Goal: Information Seeking & Learning: Learn about a topic

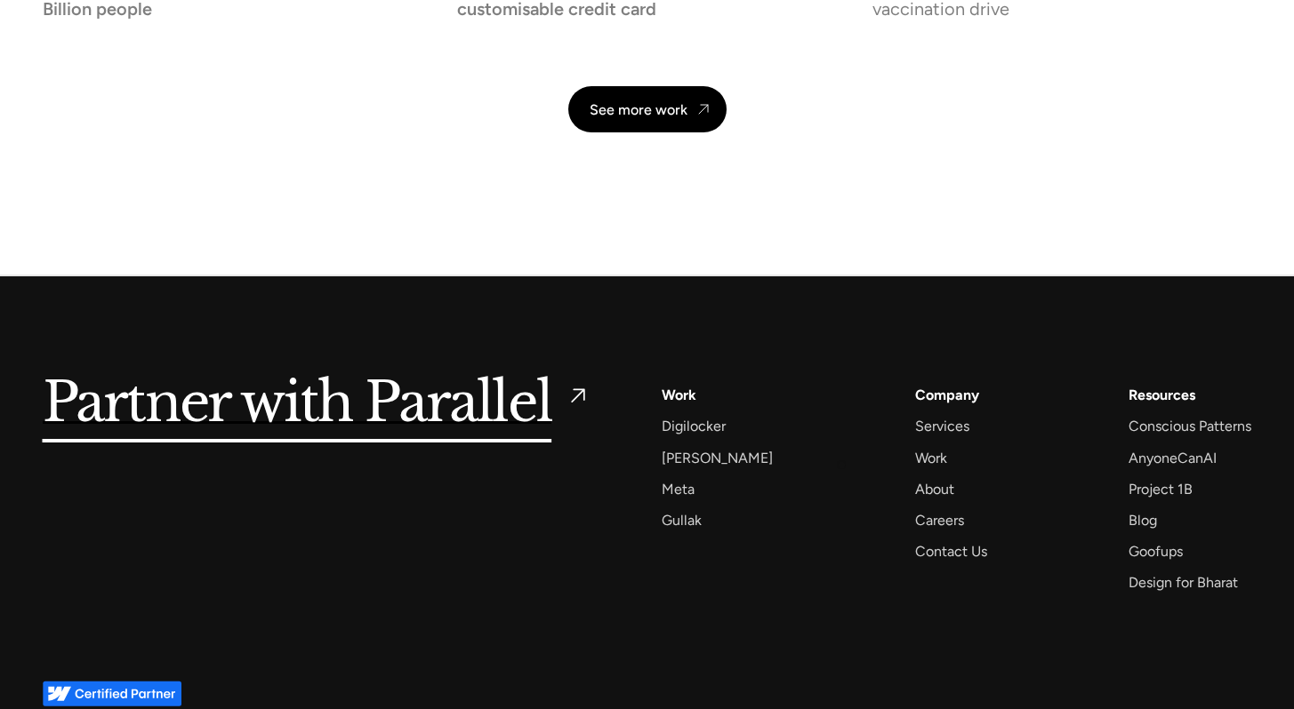
scroll to position [4225, 0]
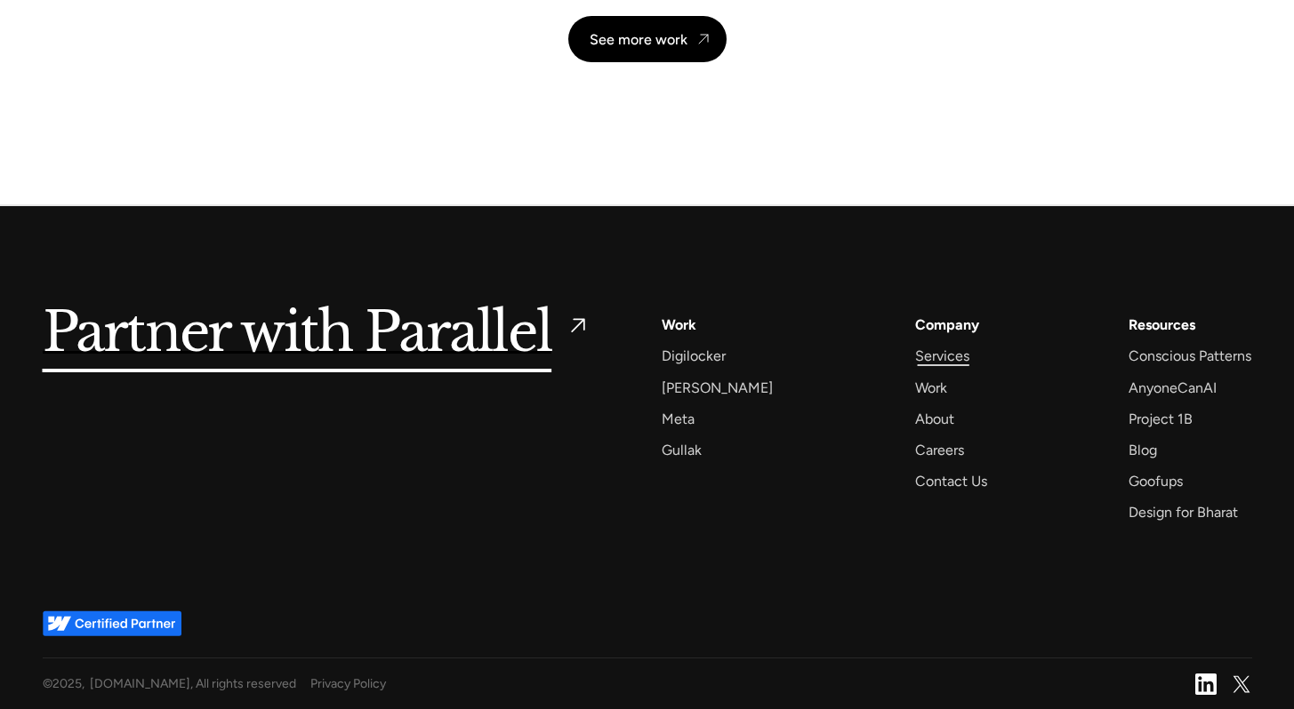
click at [915, 365] on div "Services" at bounding box center [942, 356] width 54 height 24
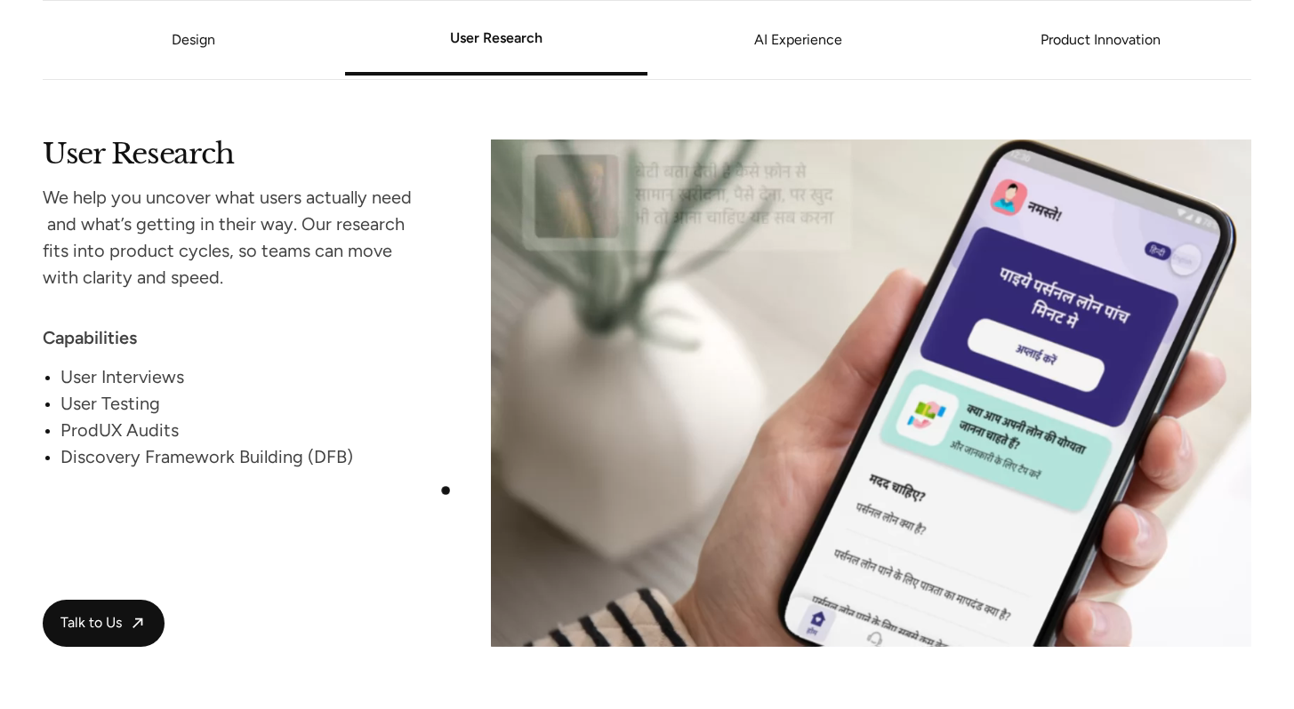
scroll to position [2309, 0]
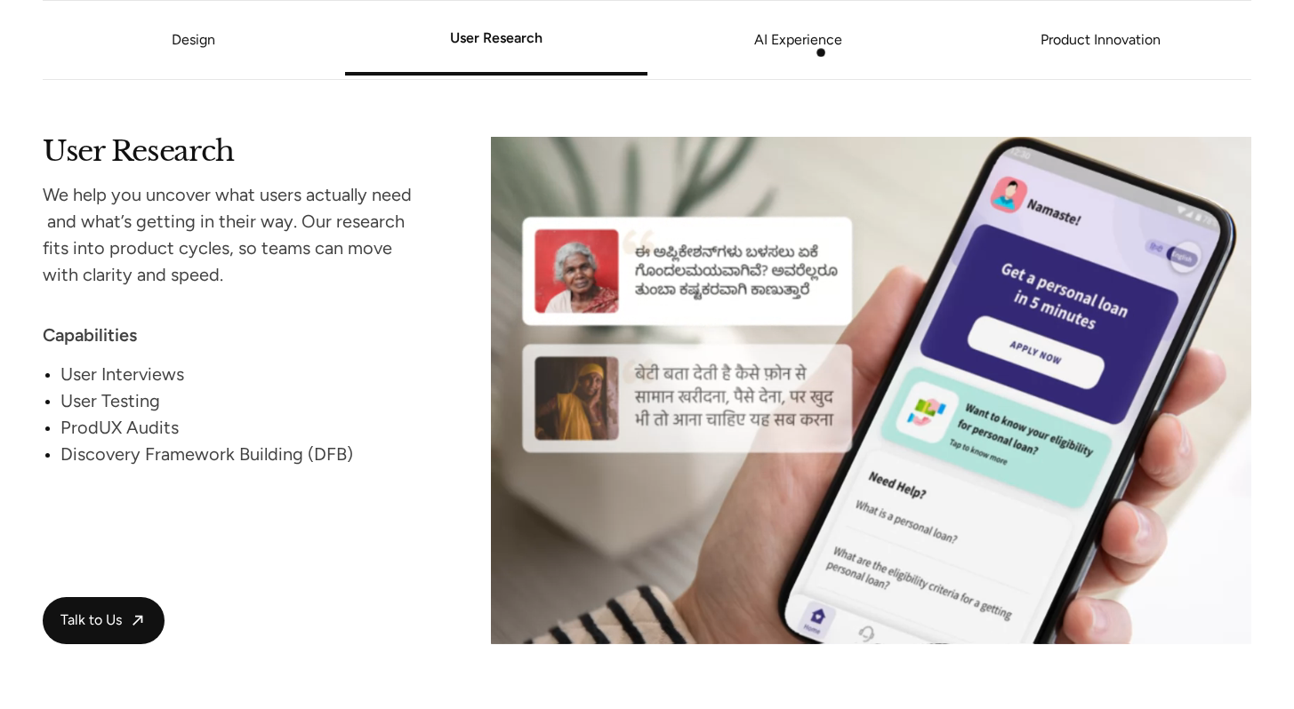
click at [821, 52] on li "AI Experience" at bounding box center [798, 40] width 302 height 68
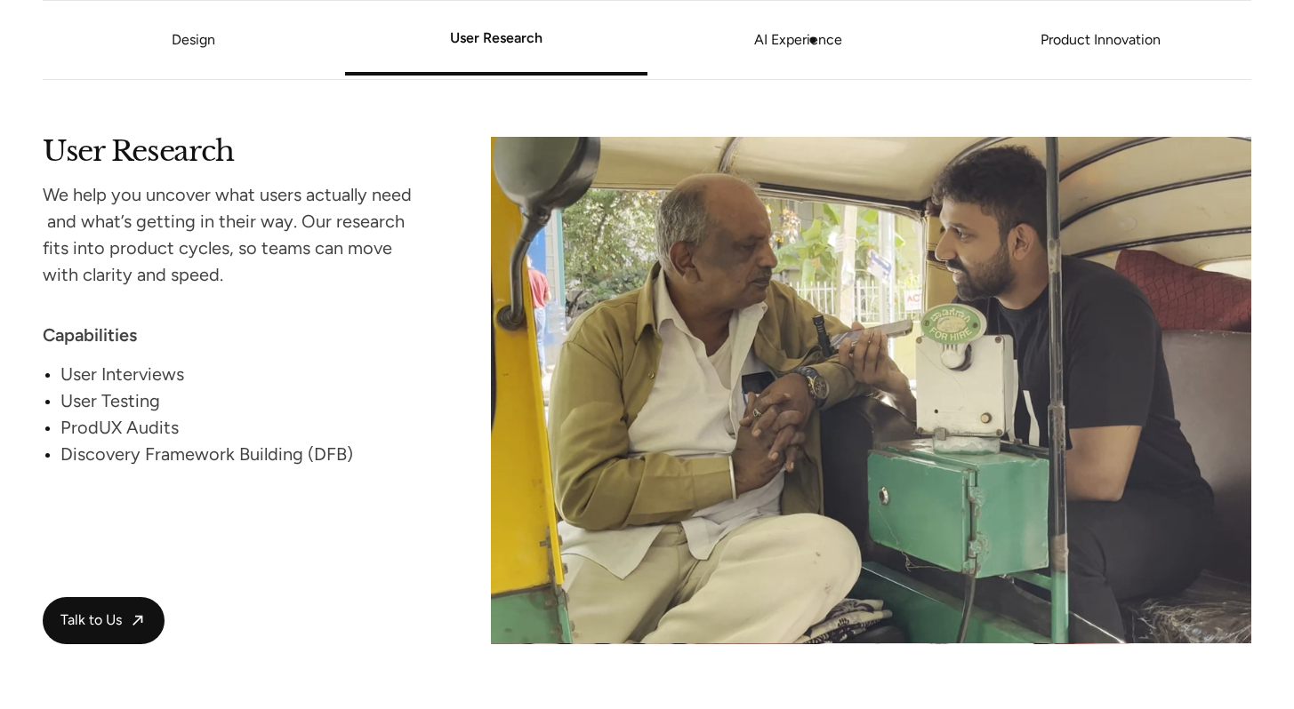
click at [813, 40] on link "AI Experience" at bounding box center [798, 40] width 302 height 11
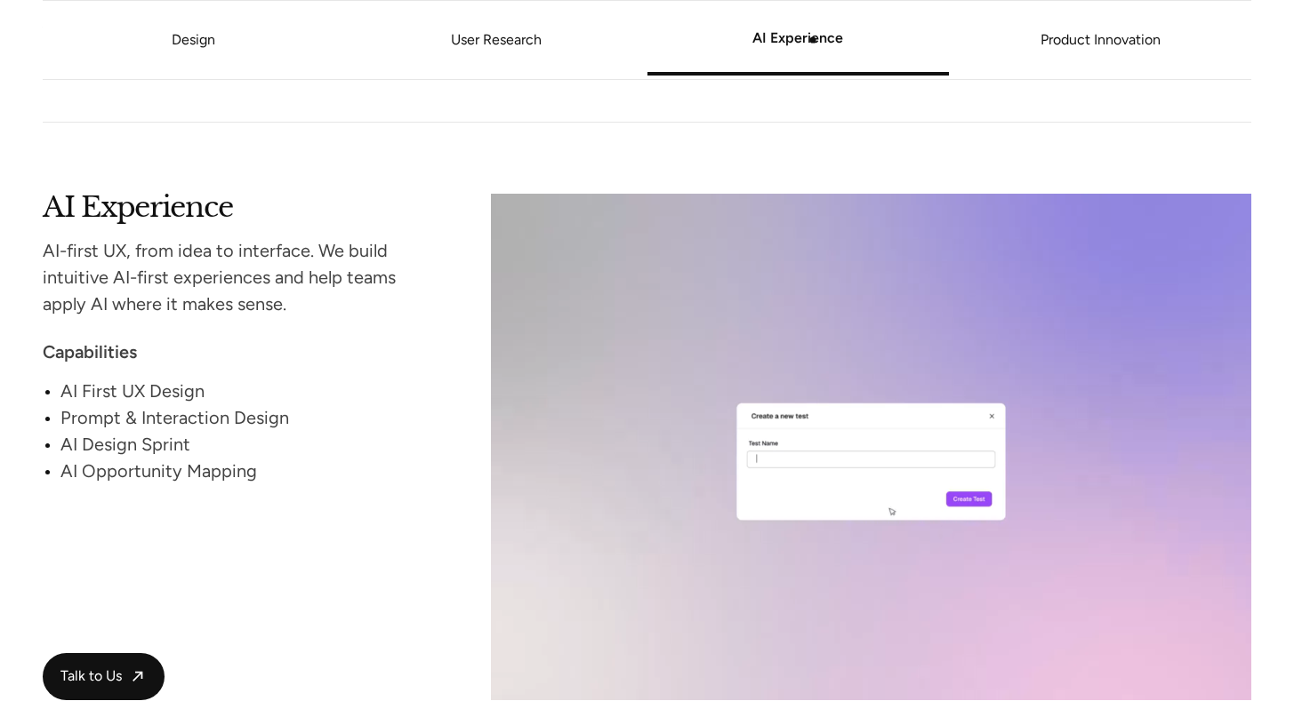
scroll to position [2903, 0]
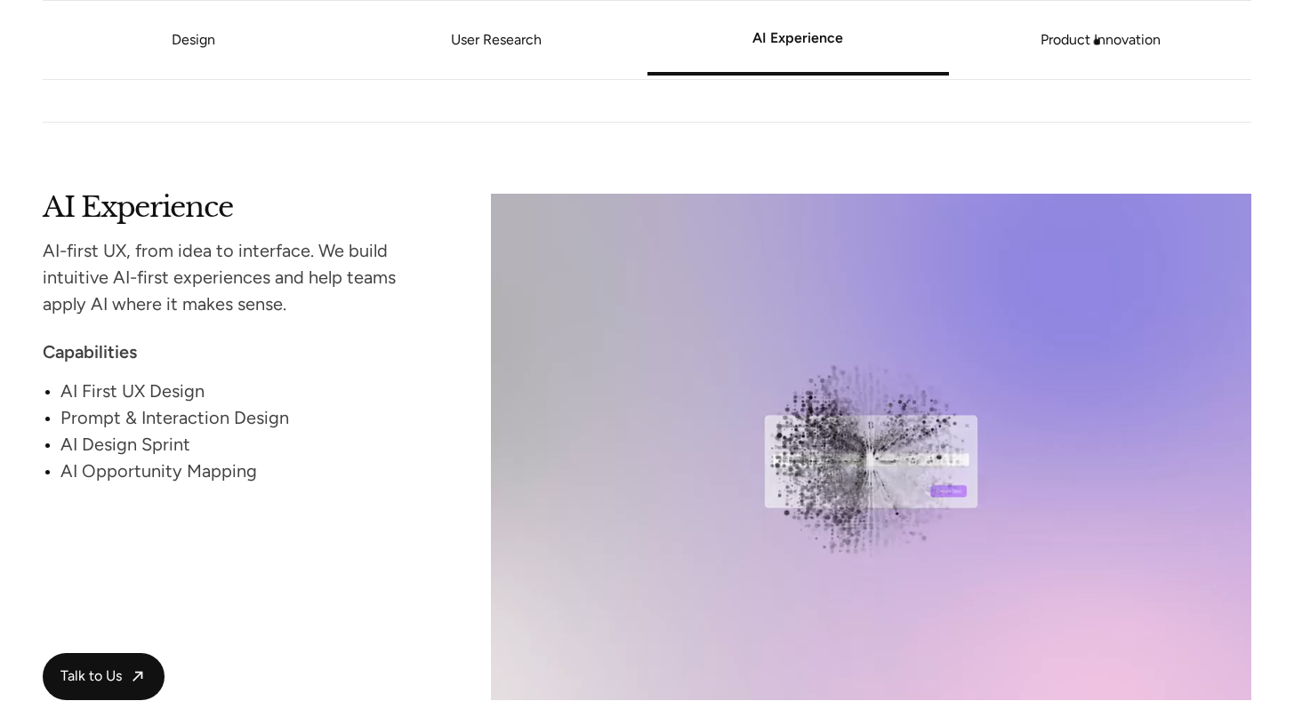
click at [1097, 41] on link "Product Innovation" at bounding box center [1100, 40] width 302 height 11
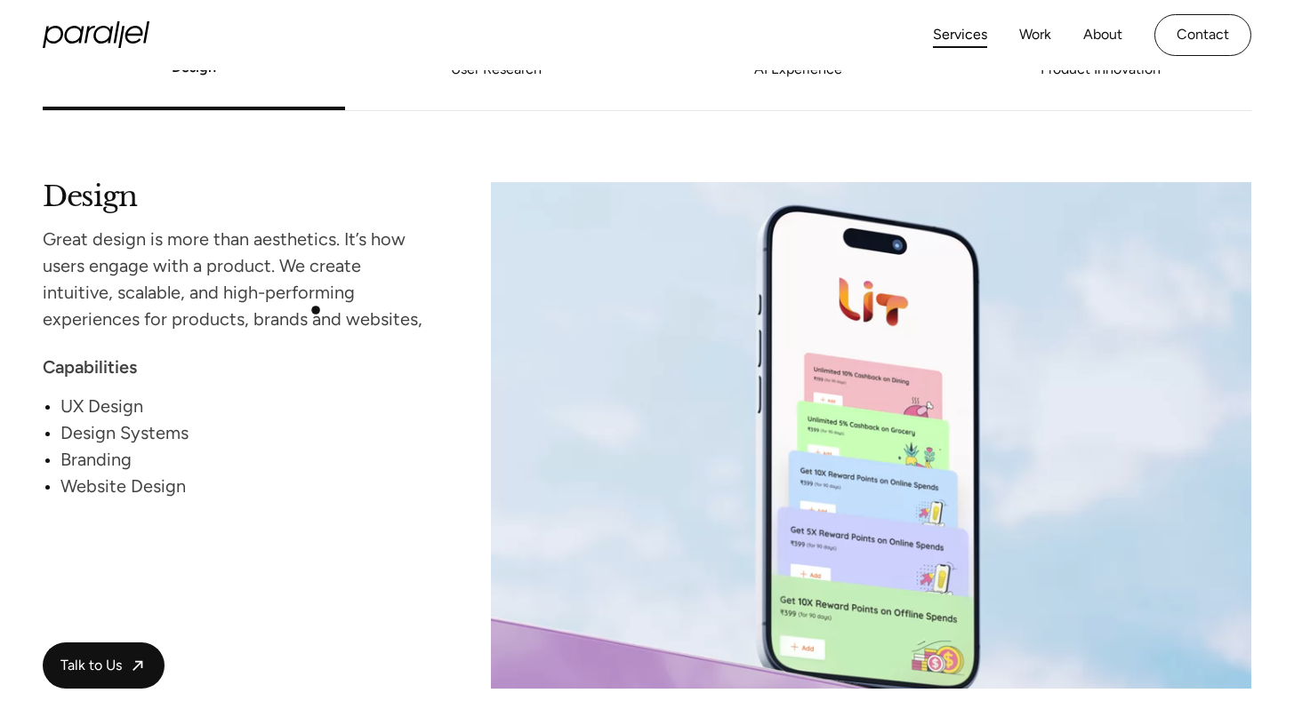
scroll to position [1615, 0]
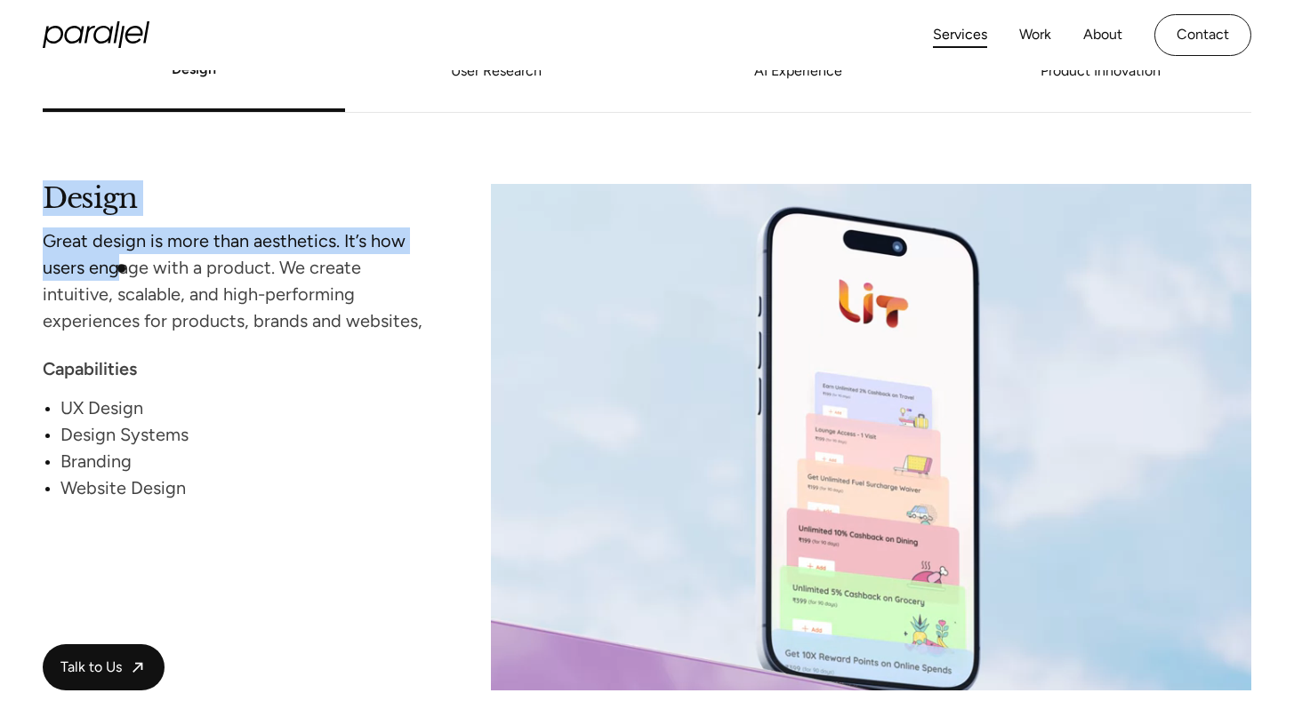
drag, startPoint x: 40, startPoint y: 196, endPoint x: 123, endPoint y: 270, distance: 110.8
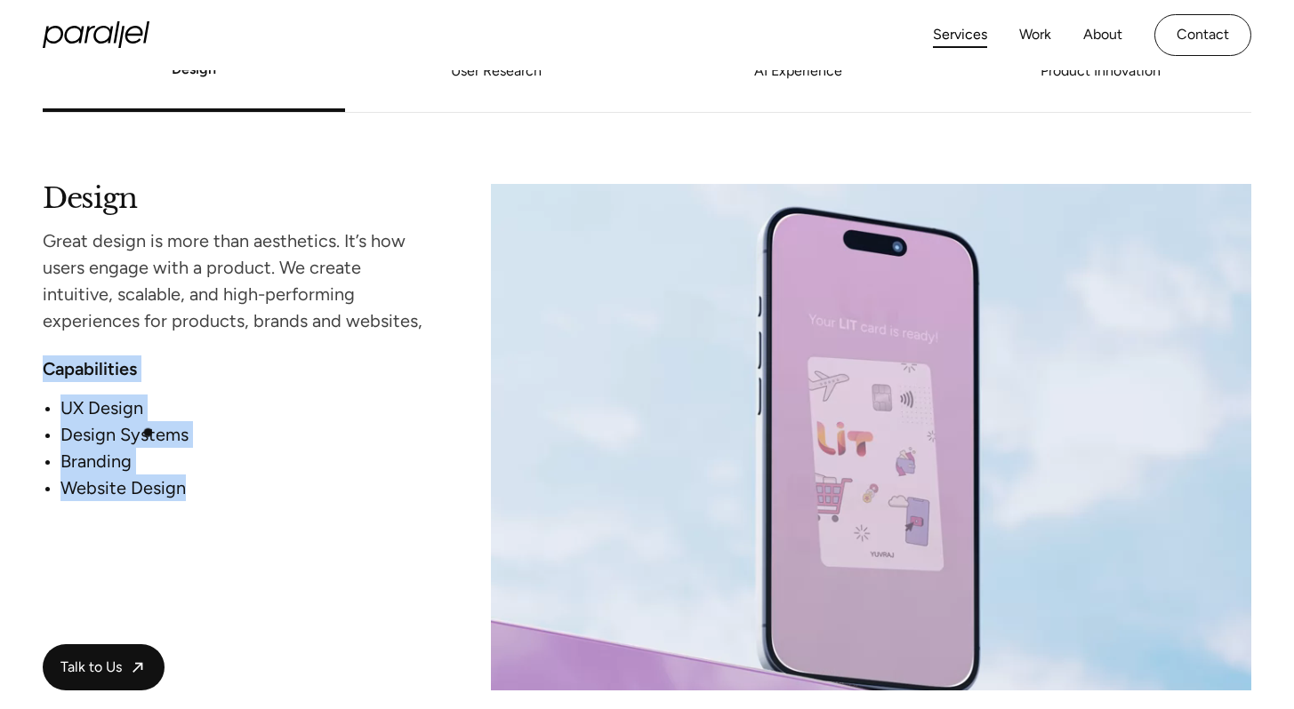
drag, startPoint x: 189, startPoint y: 501, endPoint x: 81, endPoint y: 341, distance: 192.6
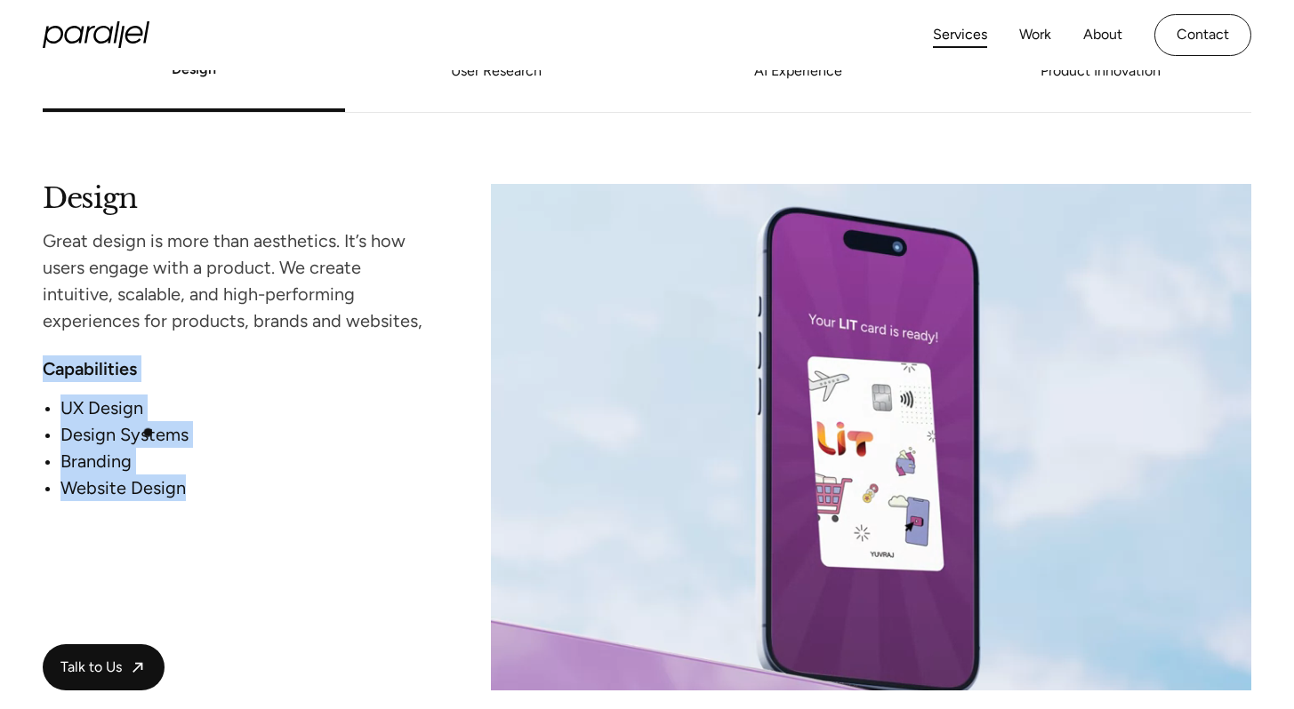
click at [81, 341] on div "Design Great design is more than aesthetics. It’s how users engage with a produ…" at bounding box center [233, 342] width 381 height 317
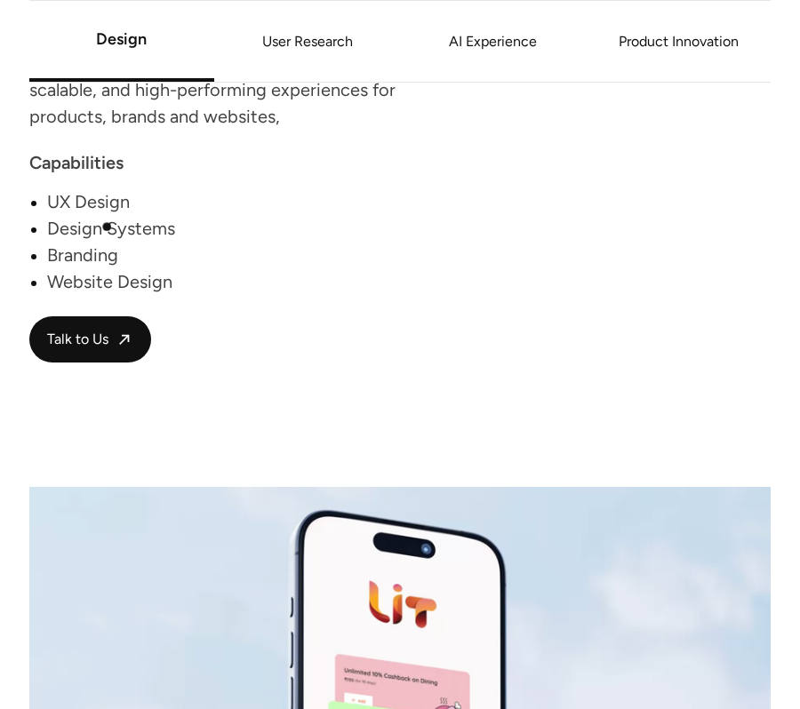
click at [99, 229] on div "Design Systems" at bounding box center [240, 228] width 387 height 27
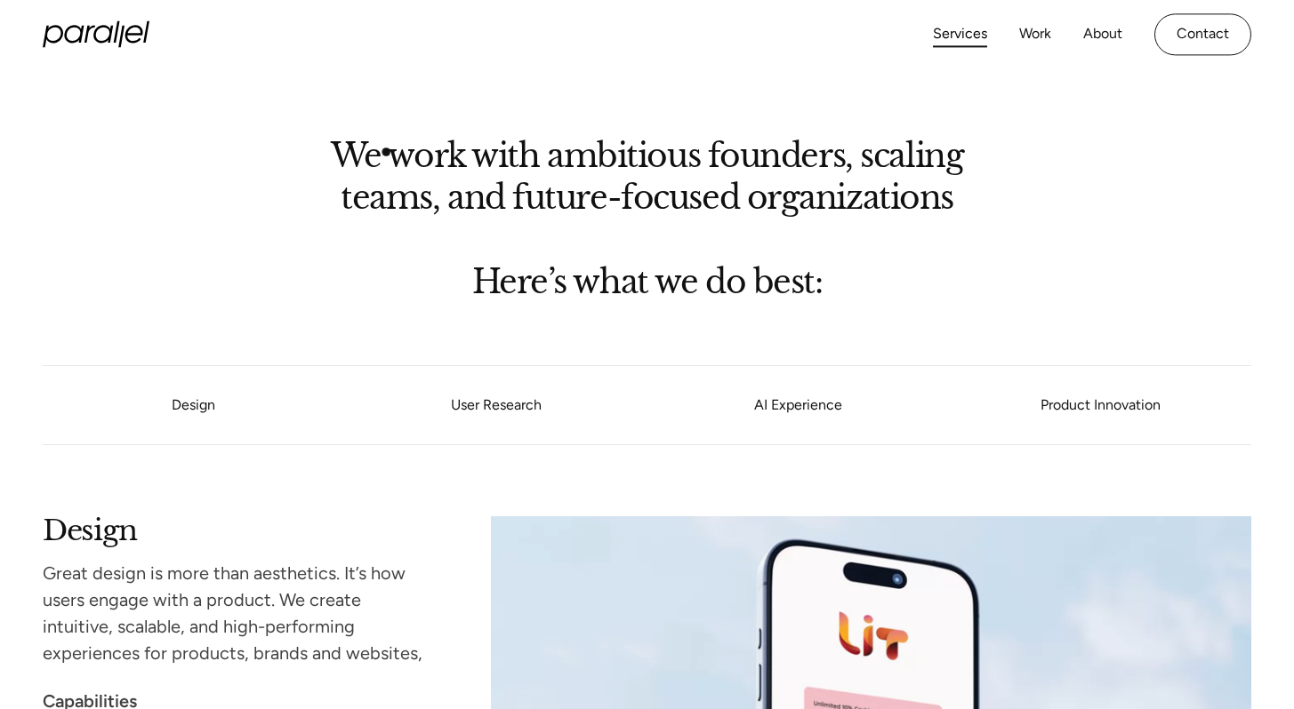
scroll to position [1266, 0]
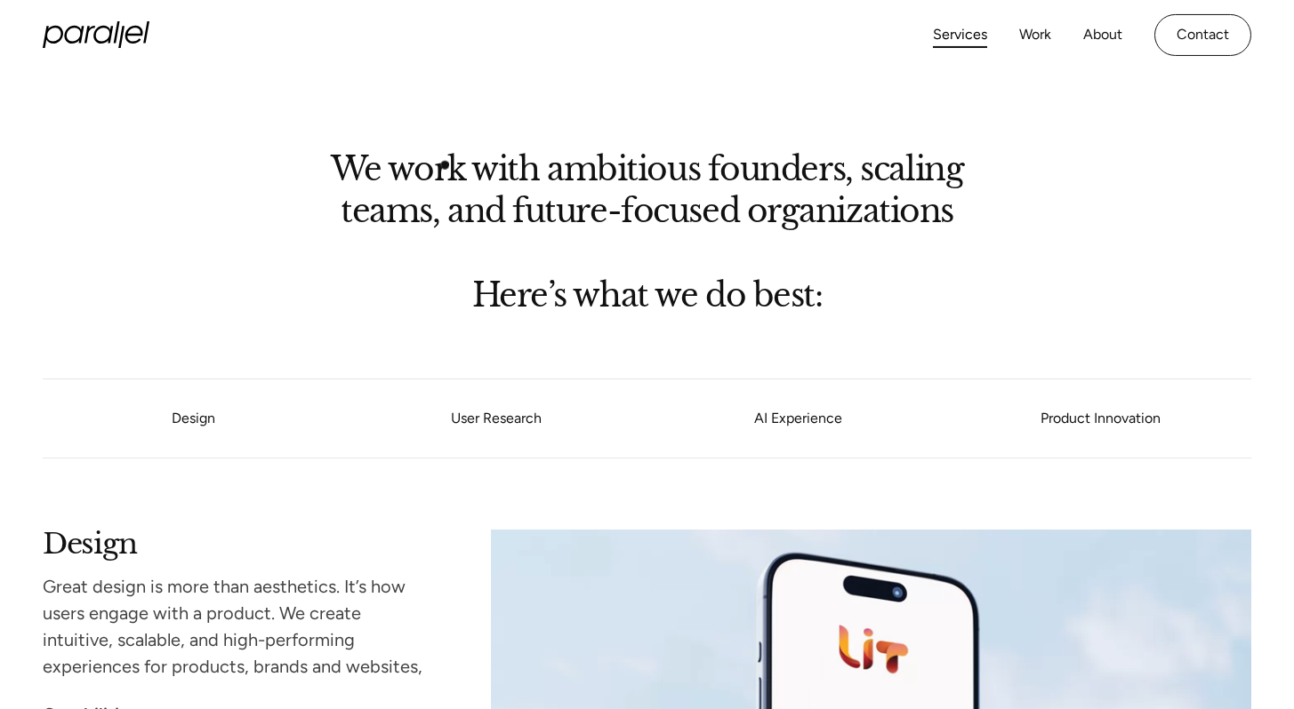
click at [451, 167] on h2 "We work with ambitious founders, scaling teams, and future-focused organizations" at bounding box center [646, 189] width 693 height 68
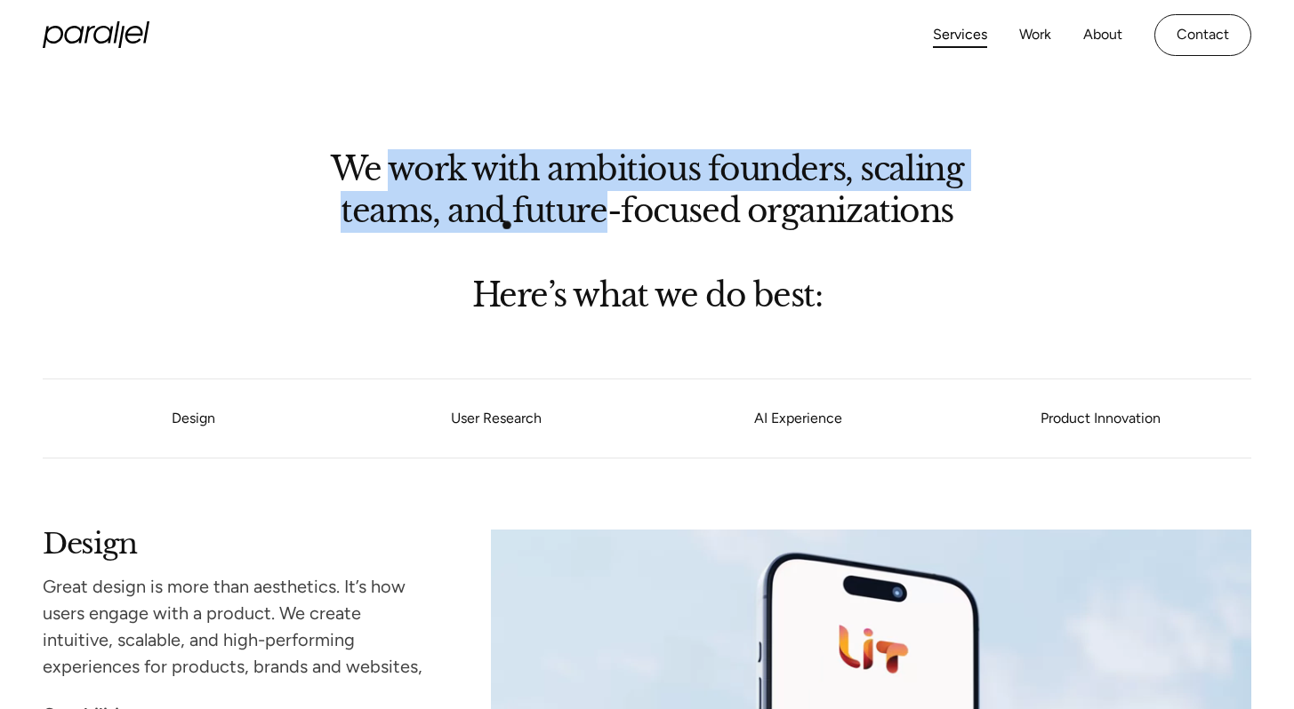
drag, startPoint x: 451, startPoint y: 167, endPoint x: 509, endPoint y: 228, distance: 84.2
click at [509, 223] on h2 "We work with ambitious founders, scaling teams, and future-focused organizations" at bounding box center [646, 189] width 693 height 68
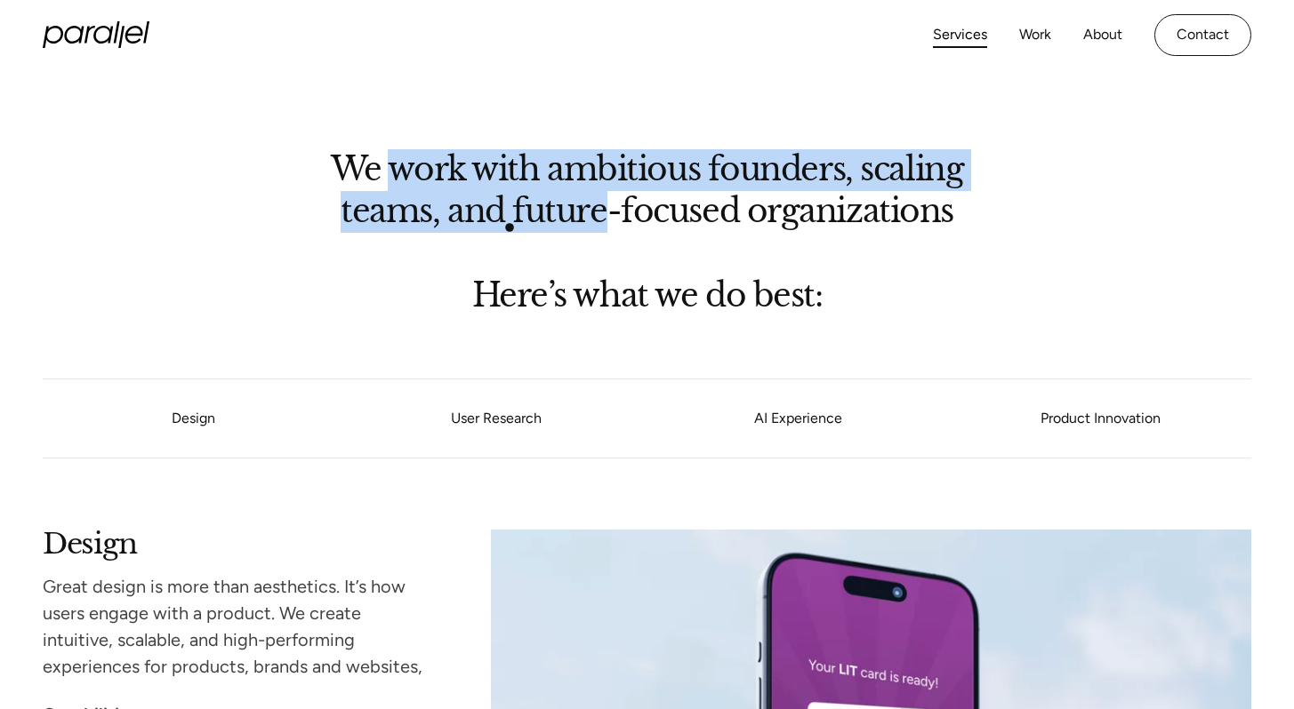
click at [509, 223] on h2 "We work with ambitious founders, scaling teams, and future-focused organizations" at bounding box center [646, 189] width 693 height 68
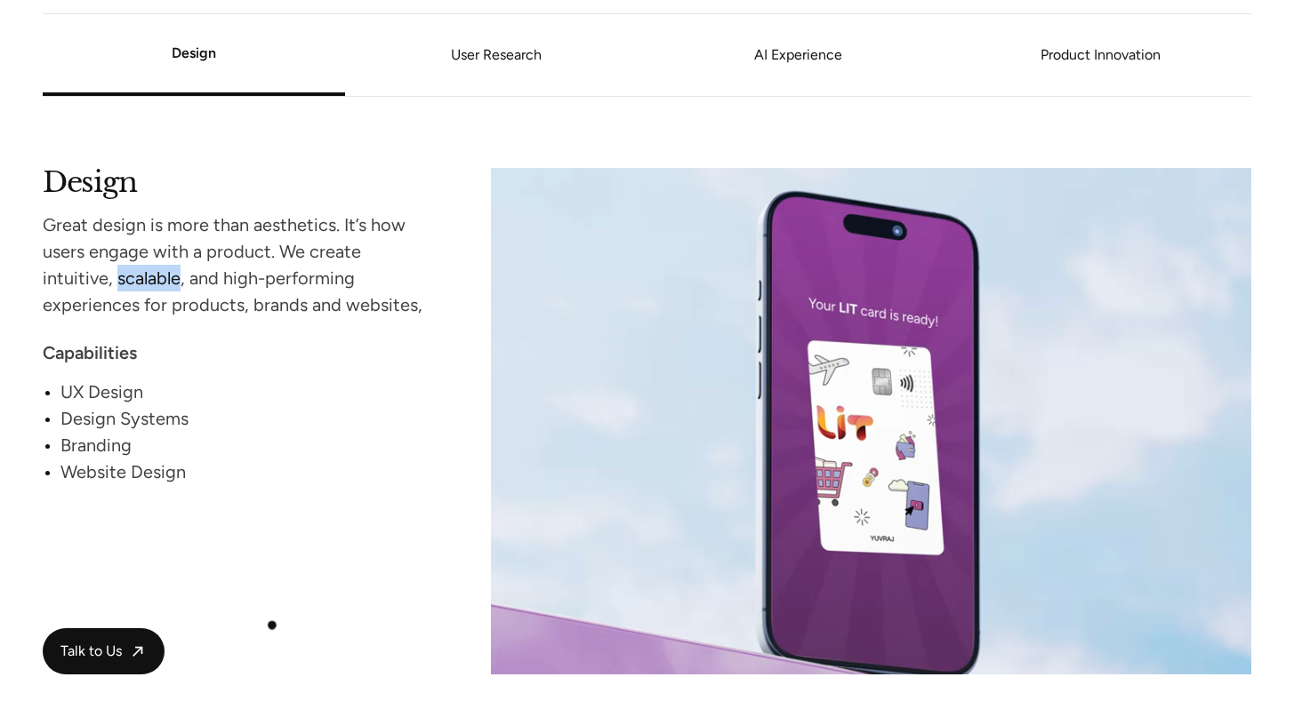
scroll to position [1633, 0]
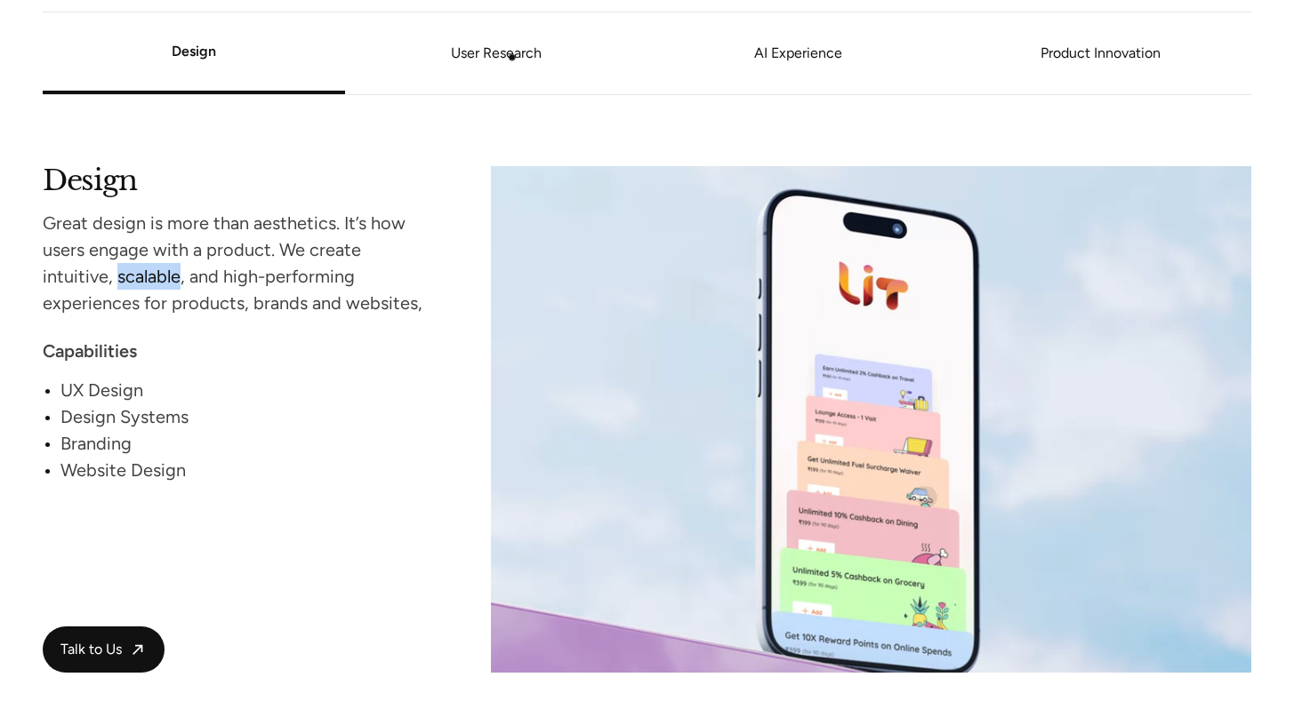
click at [511, 55] on link "User Research" at bounding box center [496, 53] width 302 height 11
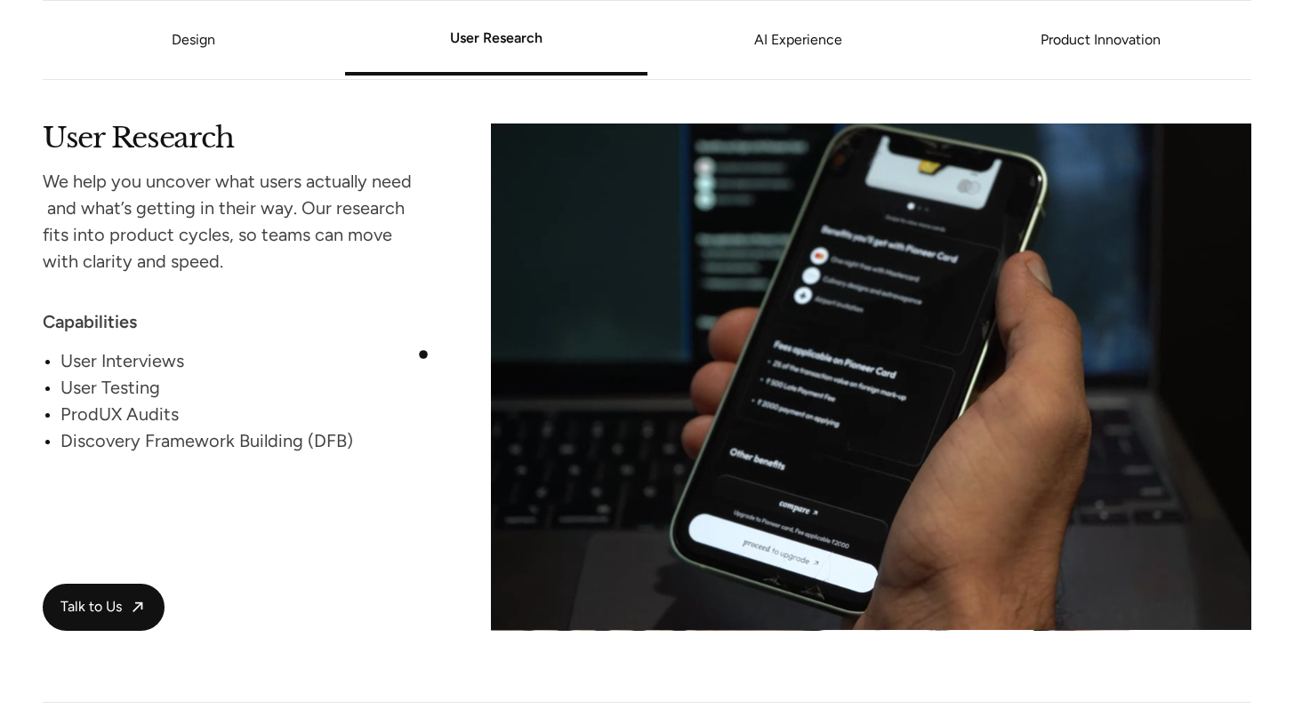
scroll to position [2323, 0]
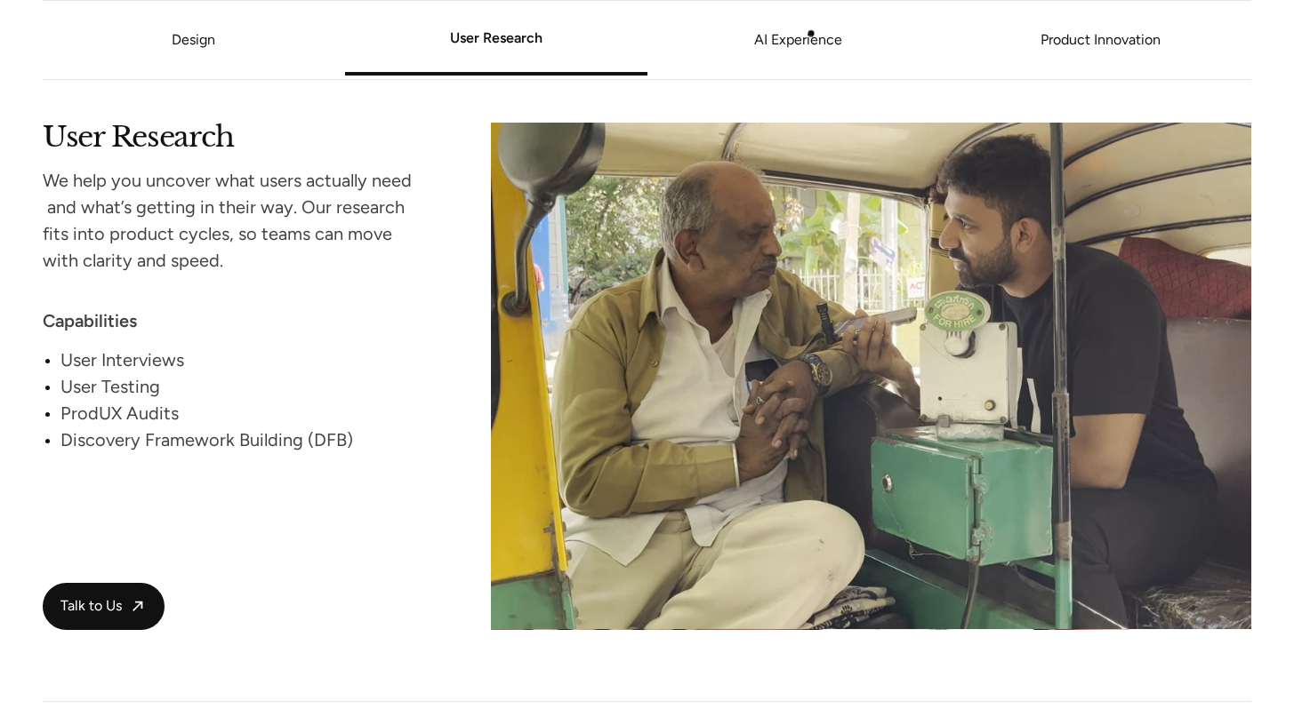
click at [810, 35] on link "AI Experience" at bounding box center [798, 40] width 302 height 11
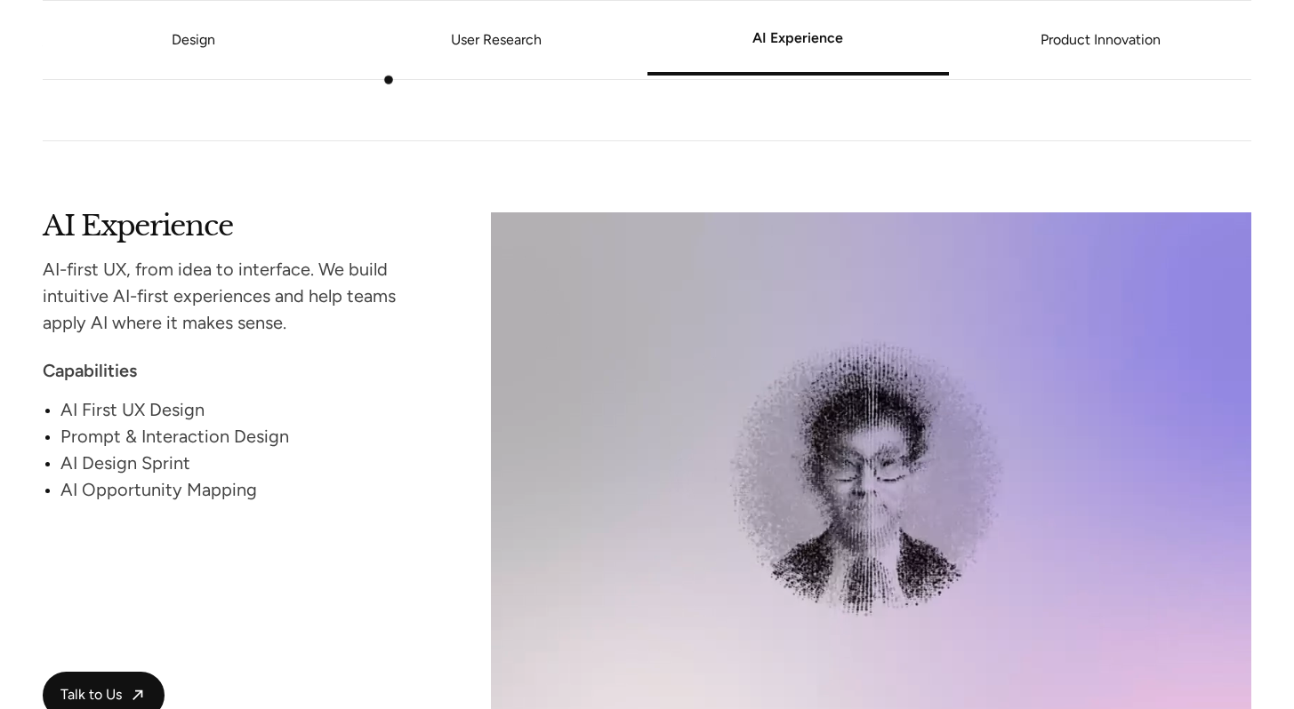
scroll to position [2903, 0]
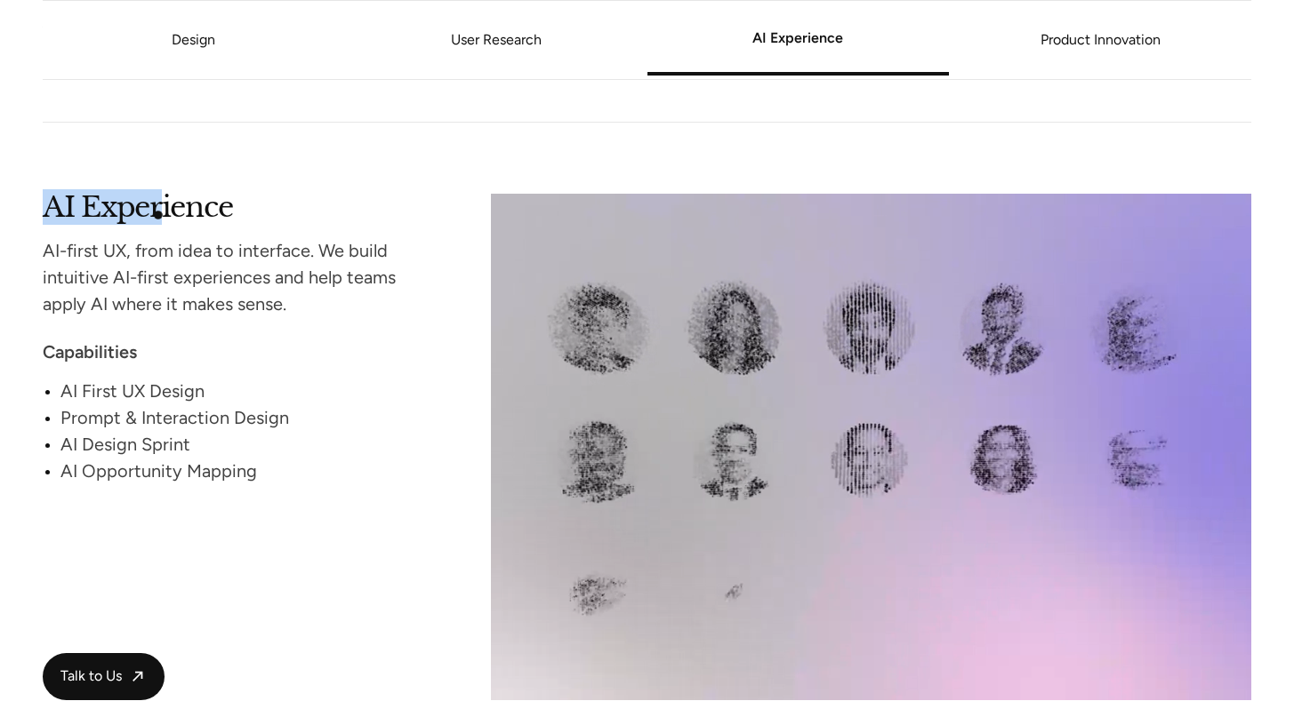
drag, startPoint x: 45, startPoint y: 217, endPoint x: 165, endPoint y: 214, distance: 120.0
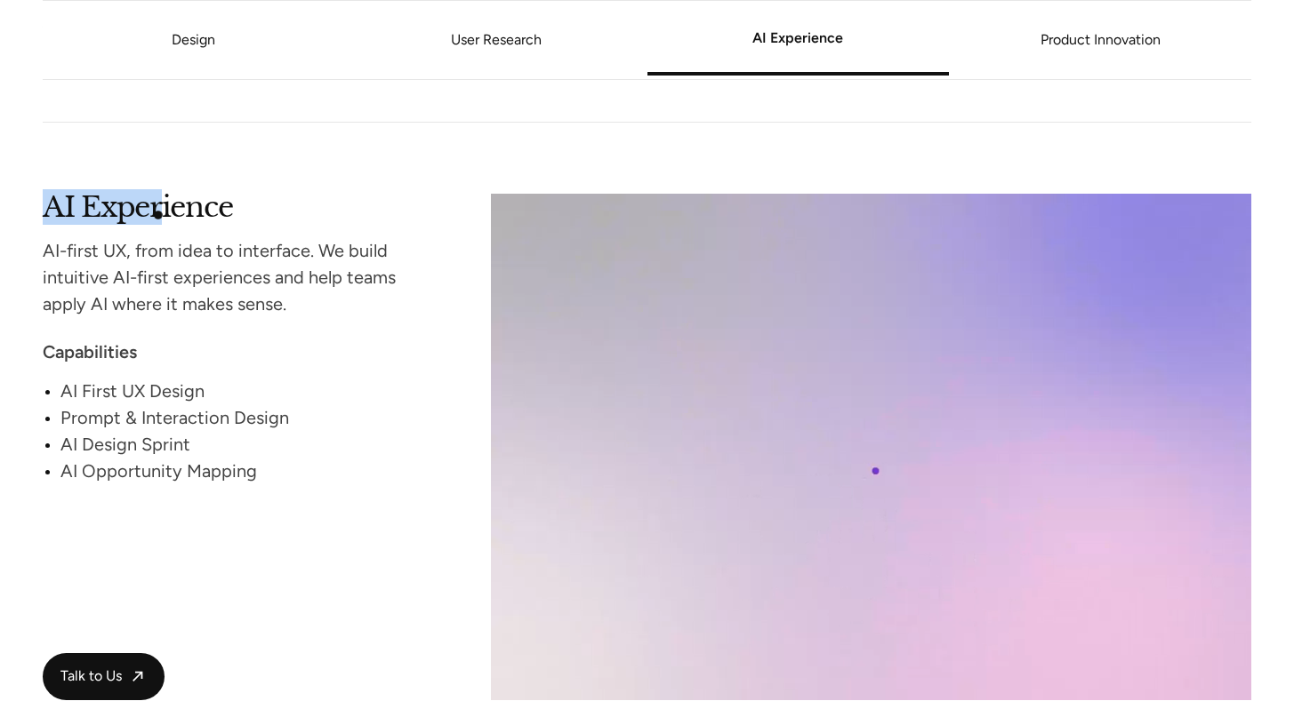
click at [165, 214] on h2 "AI Experience" at bounding box center [233, 206] width 381 height 24
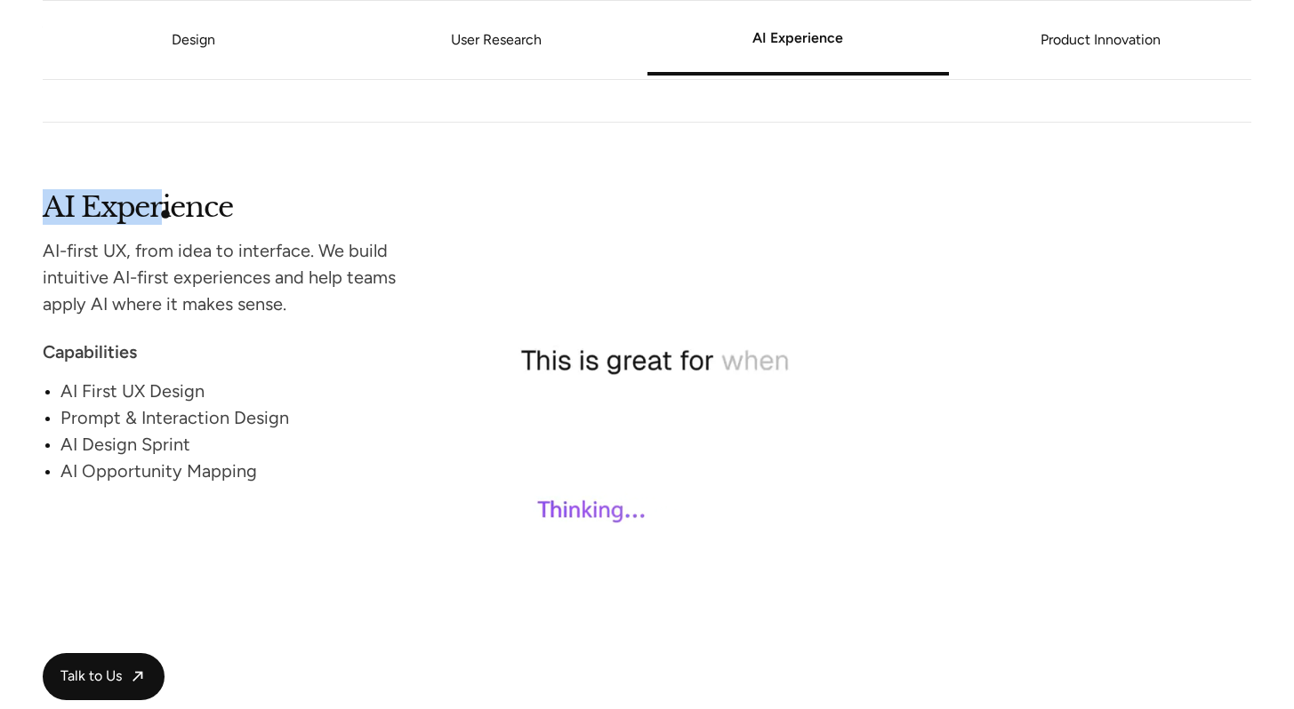
click at [165, 214] on h2 "AI Experience" at bounding box center [233, 206] width 381 height 24
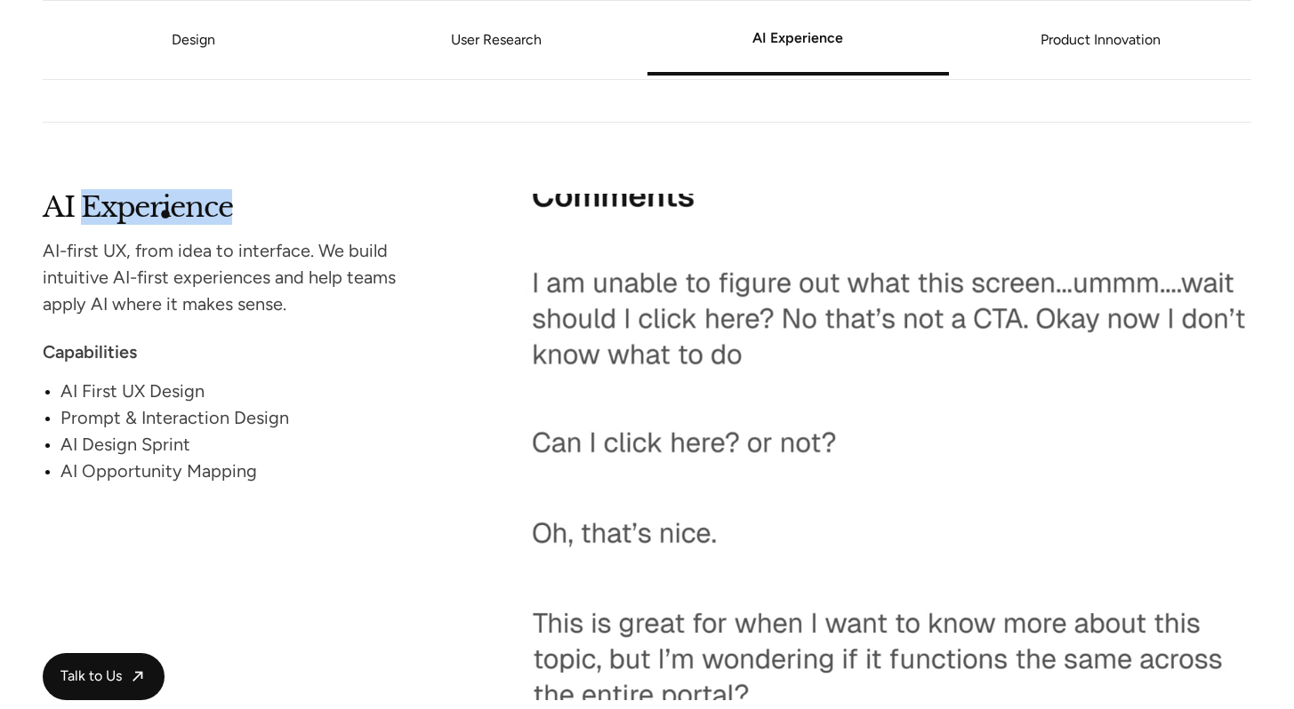
click at [165, 214] on h2 "AI Experience" at bounding box center [233, 206] width 381 height 24
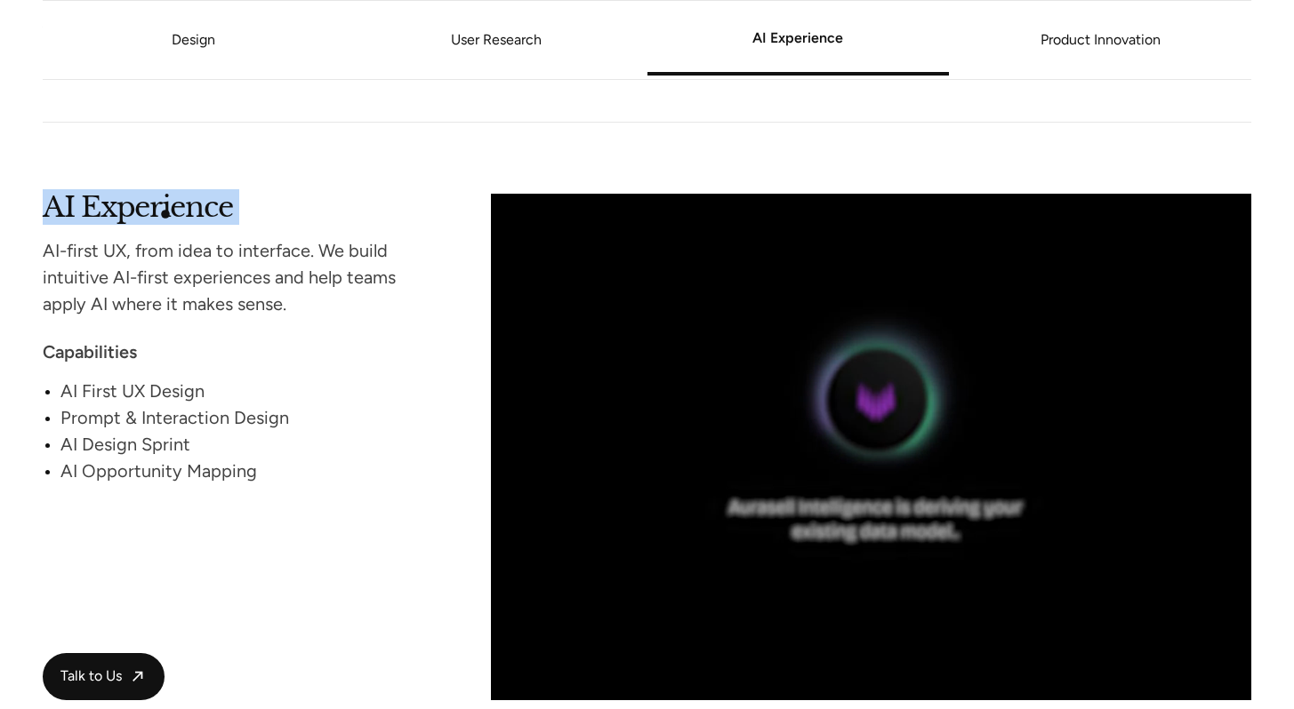
click at [165, 214] on h2 "AI Experience" at bounding box center [233, 206] width 381 height 24
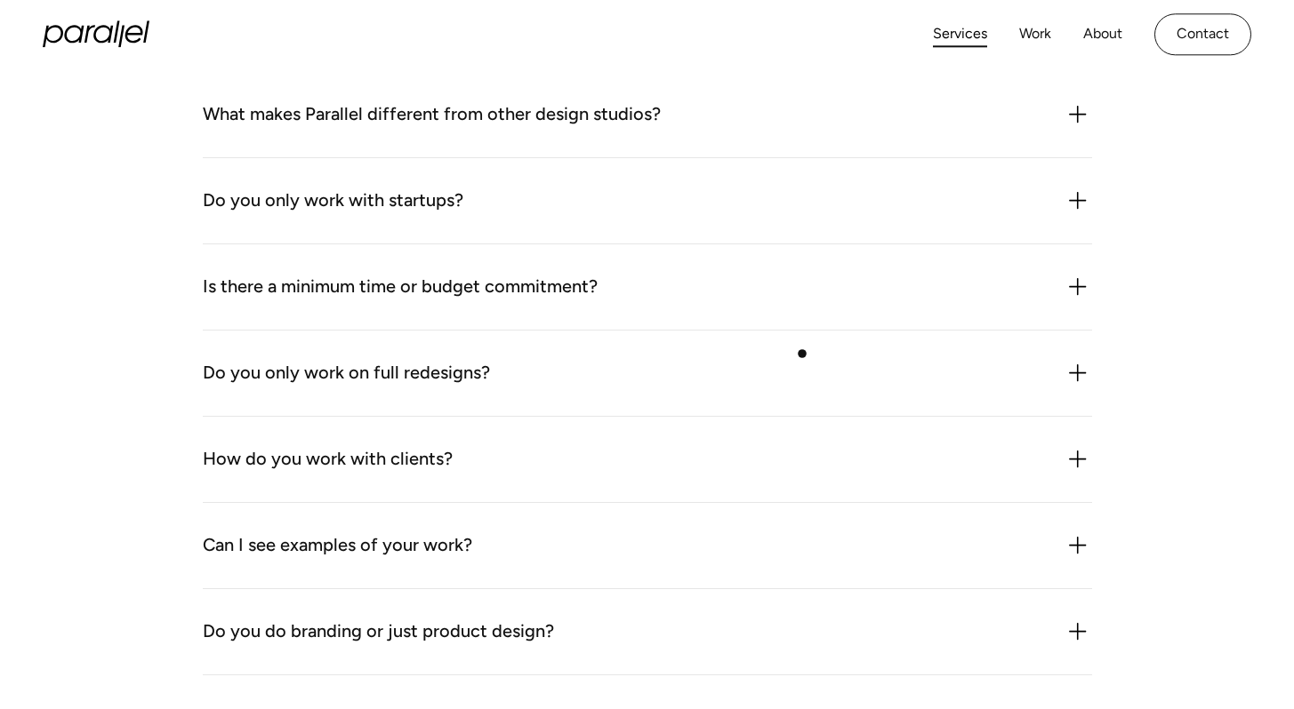
scroll to position [4917, 0]
click at [681, 135] on div "What makes Parallel different from other design studios? We combine product thi…" at bounding box center [647, 117] width 889 height 86
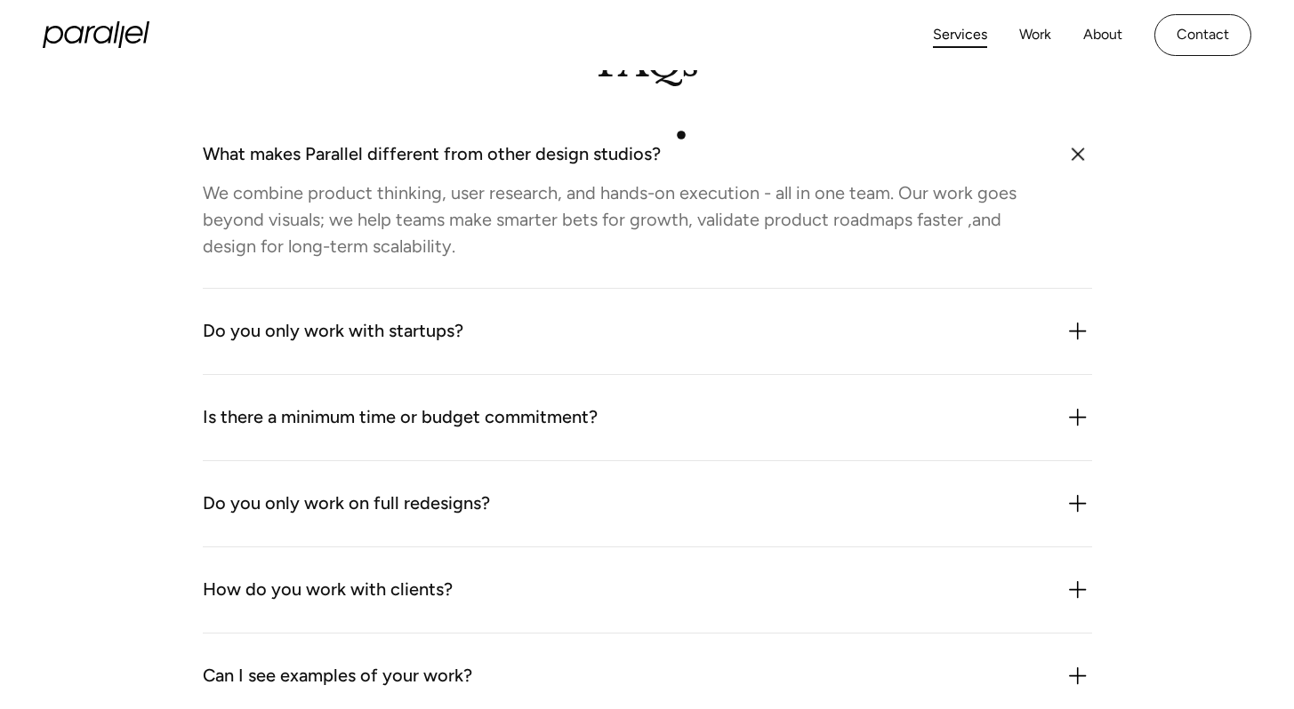
scroll to position [4878, 0]
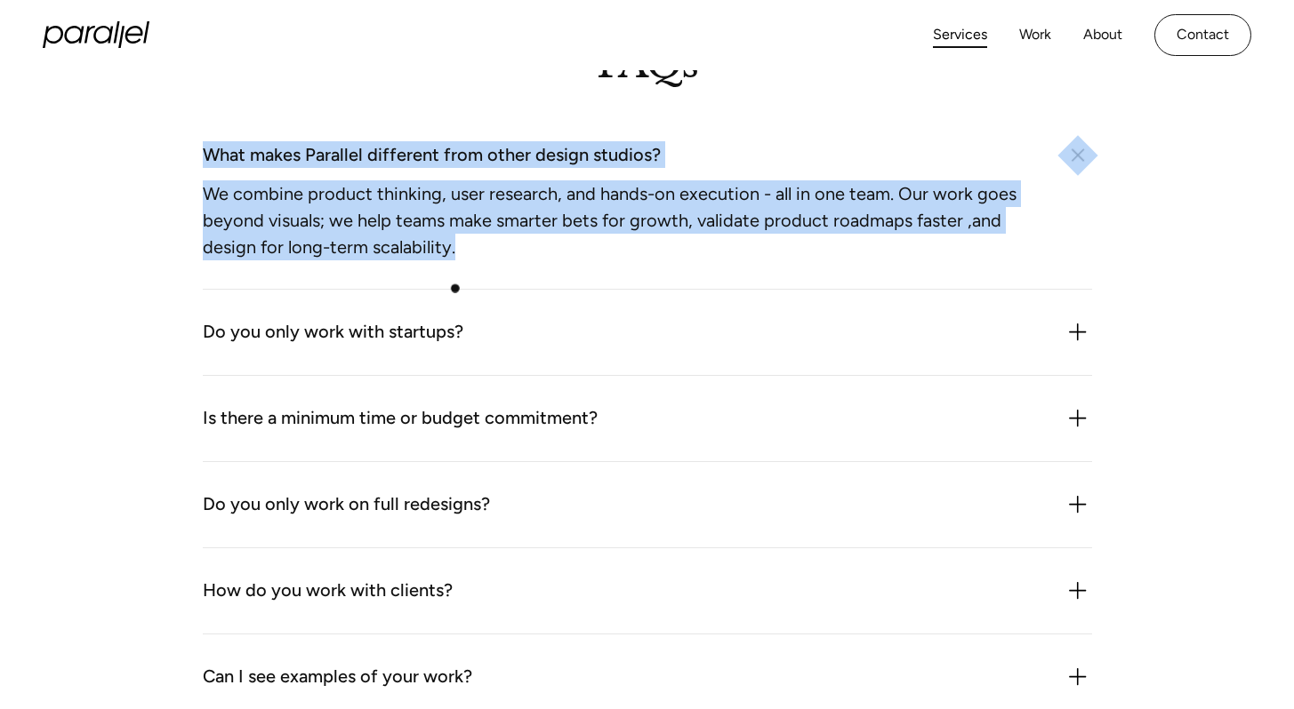
drag, startPoint x: 198, startPoint y: 148, endPoint x: 456, endPoint y: 289, distance: 294.0
click at [456, 289] on div "FAQs What makes Parallel different from other design studios? We combine produc…" at bounding box center [647, 471] width 1209 height 844
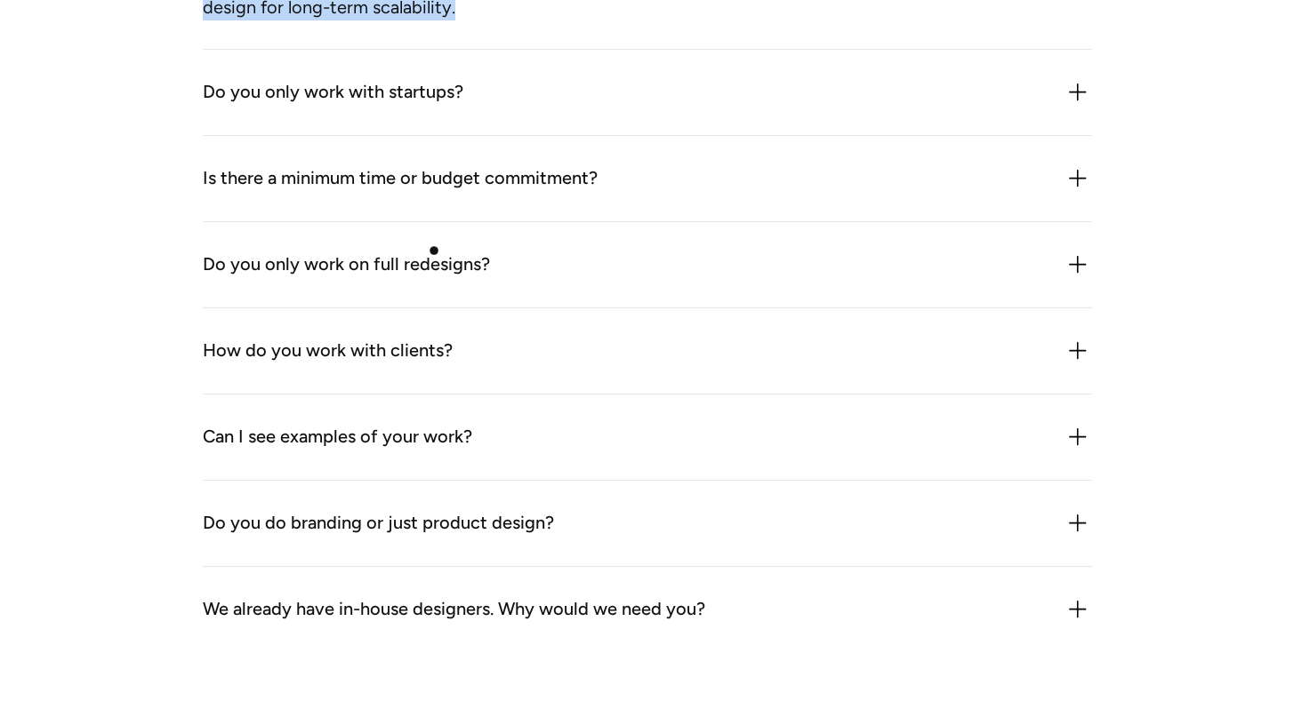
scroll to position [5111, 0]
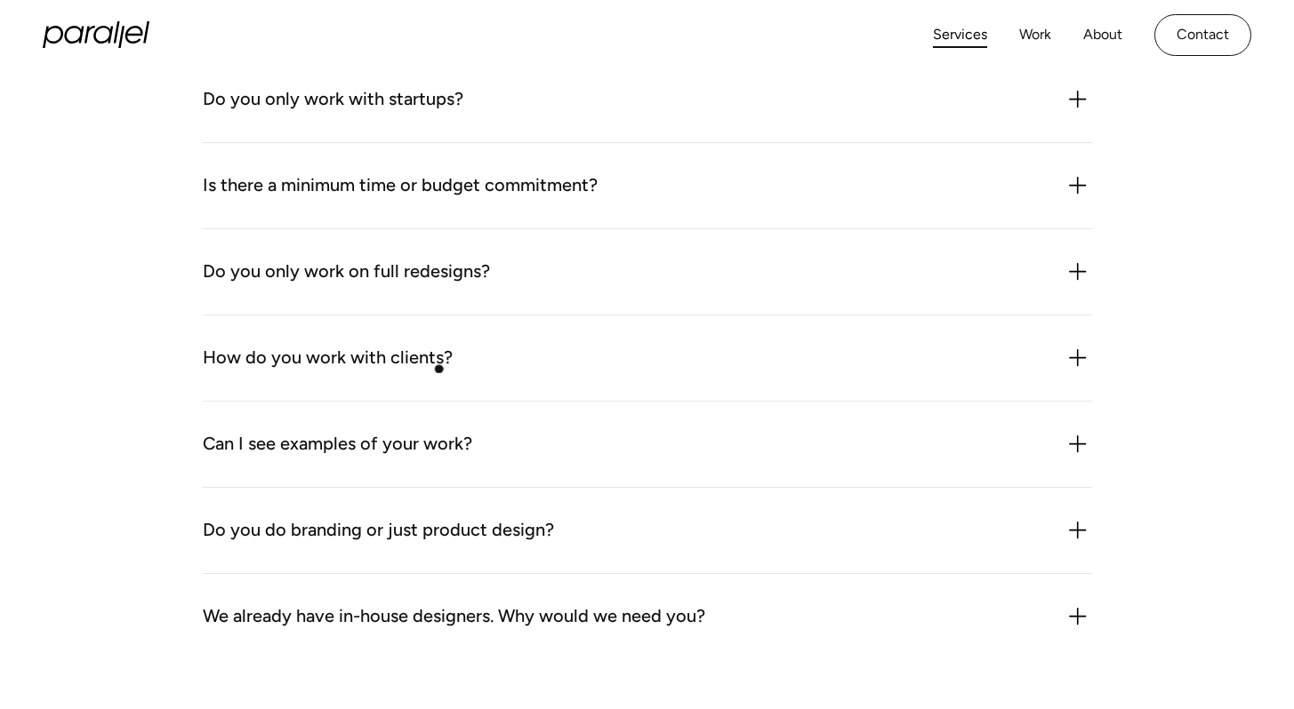
click at [439, 369] on div "How do you work with clients?" at bounding box center [328, 358] width 250 height 28
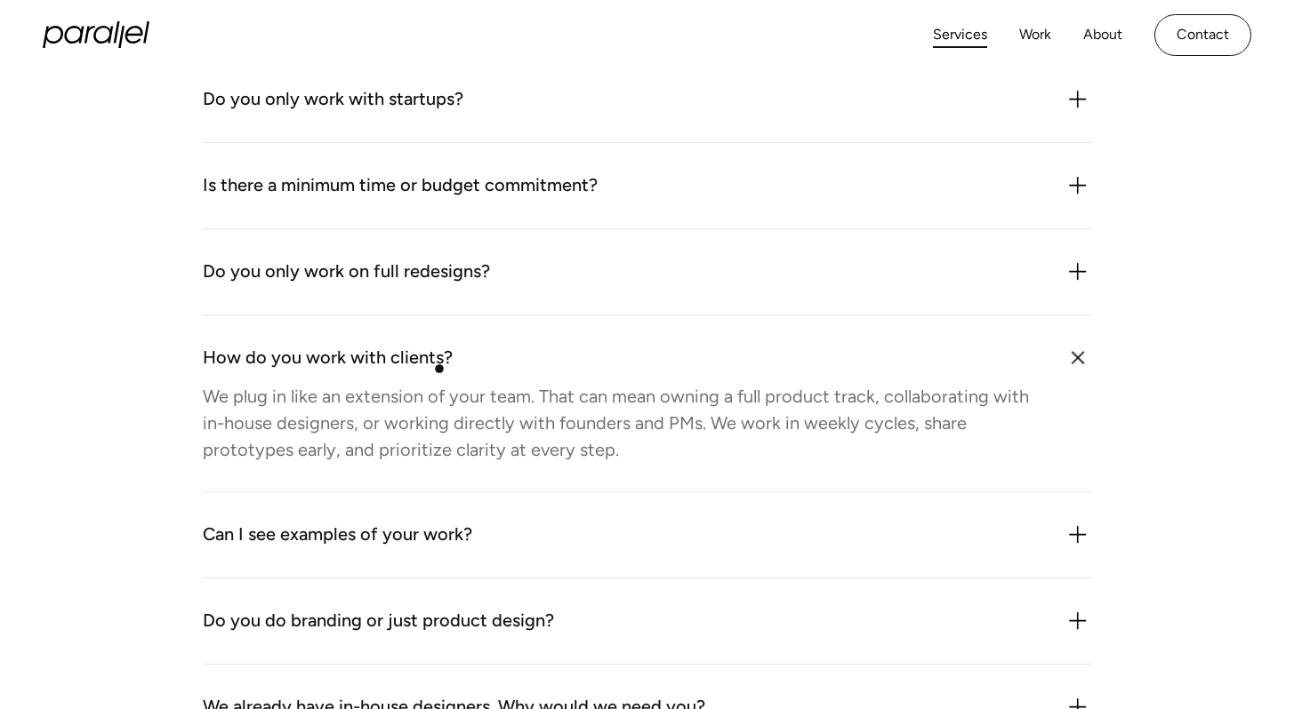
click at [439, 369] on div "How do you work with clients?" at bounding box center [328, 358] width 250 height 28
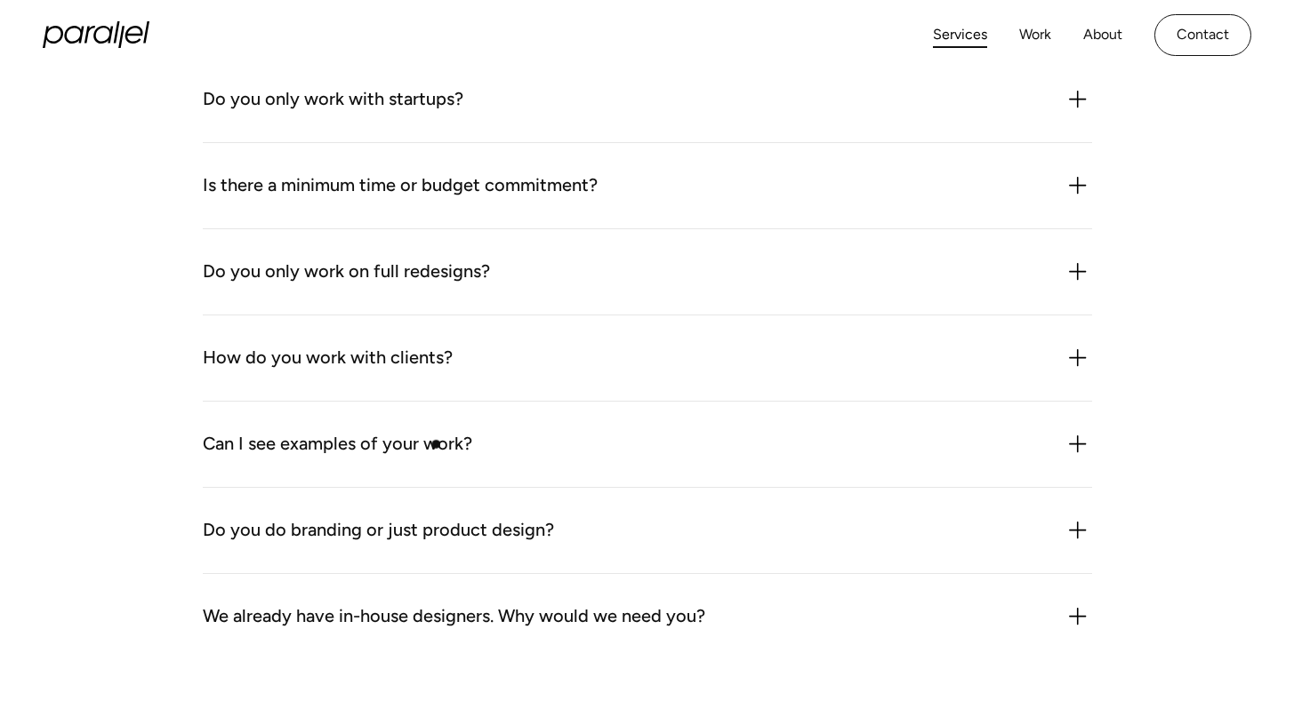
click at [436, 446] on div "Can I see examples of your work?" at bounding box center [337, 444] width 269 height 28
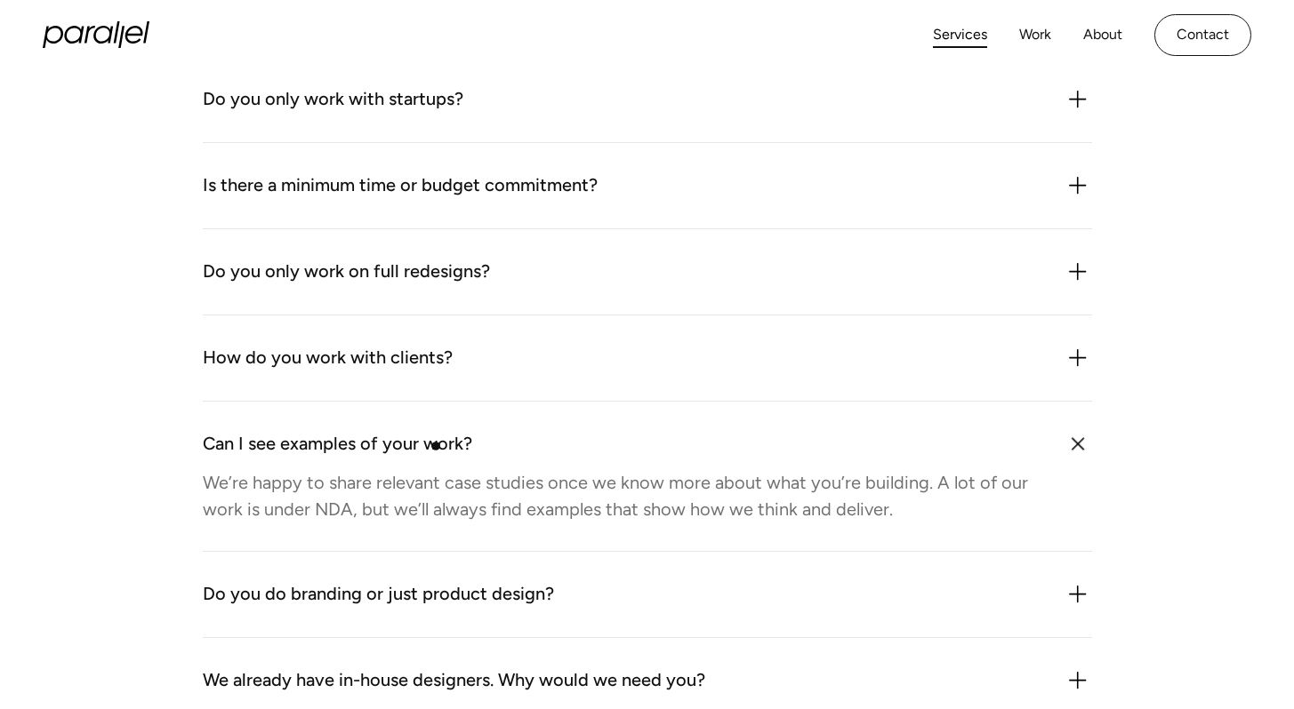
click at [437, 446] on div "Can I see examples of your work?" at bounding box center [337, 444] width 269 height 28
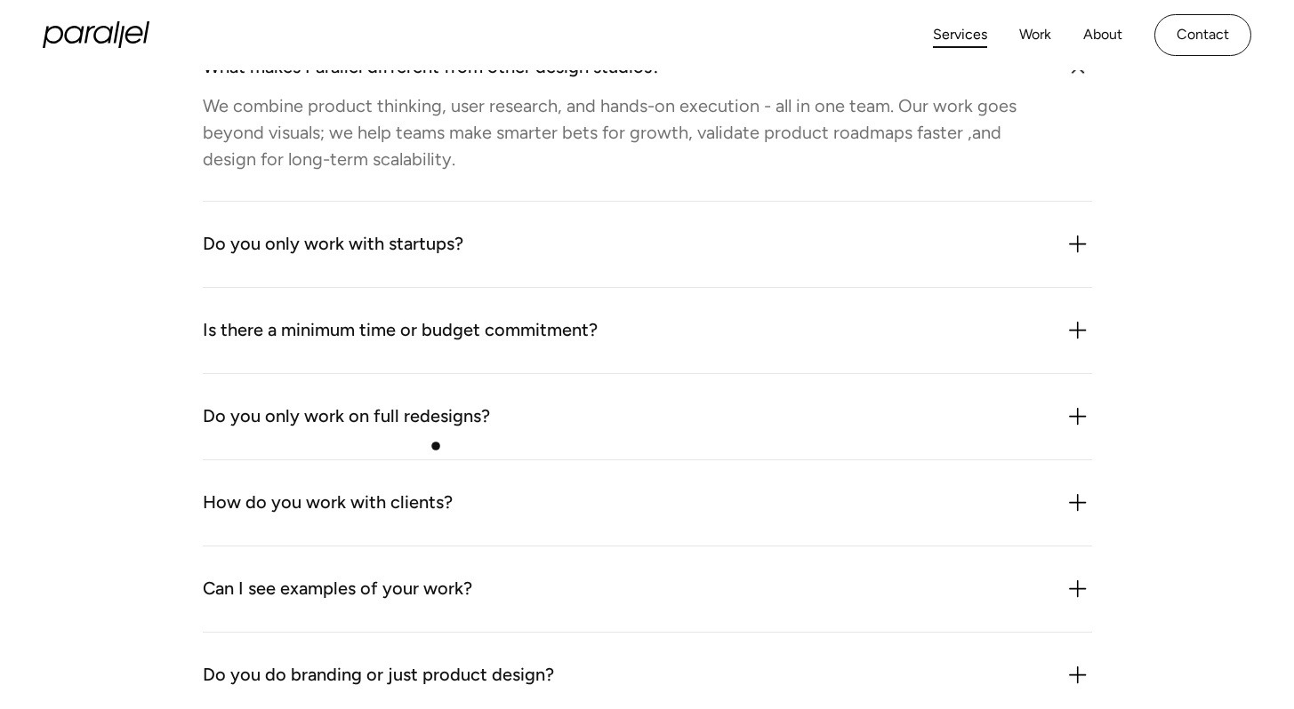
scroll to position [4958, 0]
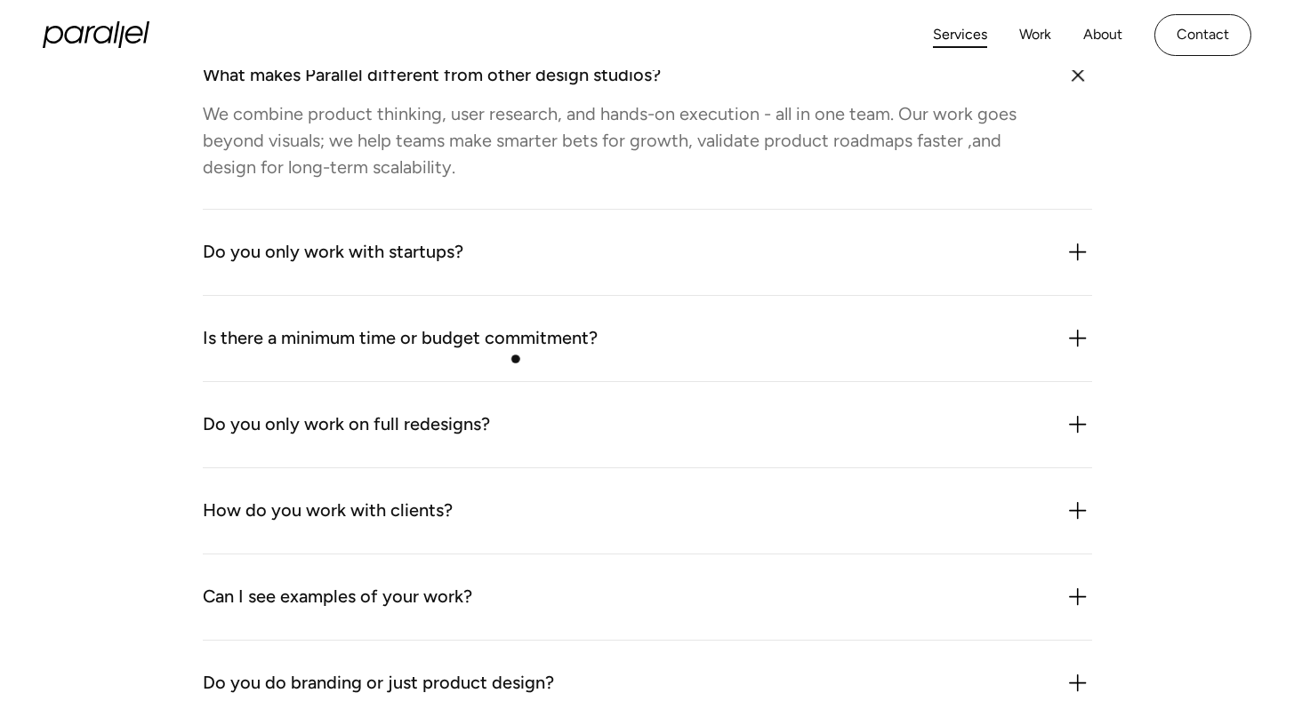
click at [516, 357] on div "Is there a minimum time or budget commitment? We’re flexible, but we don’t do o…" at bounding box center [647, 339] width 889 height 86
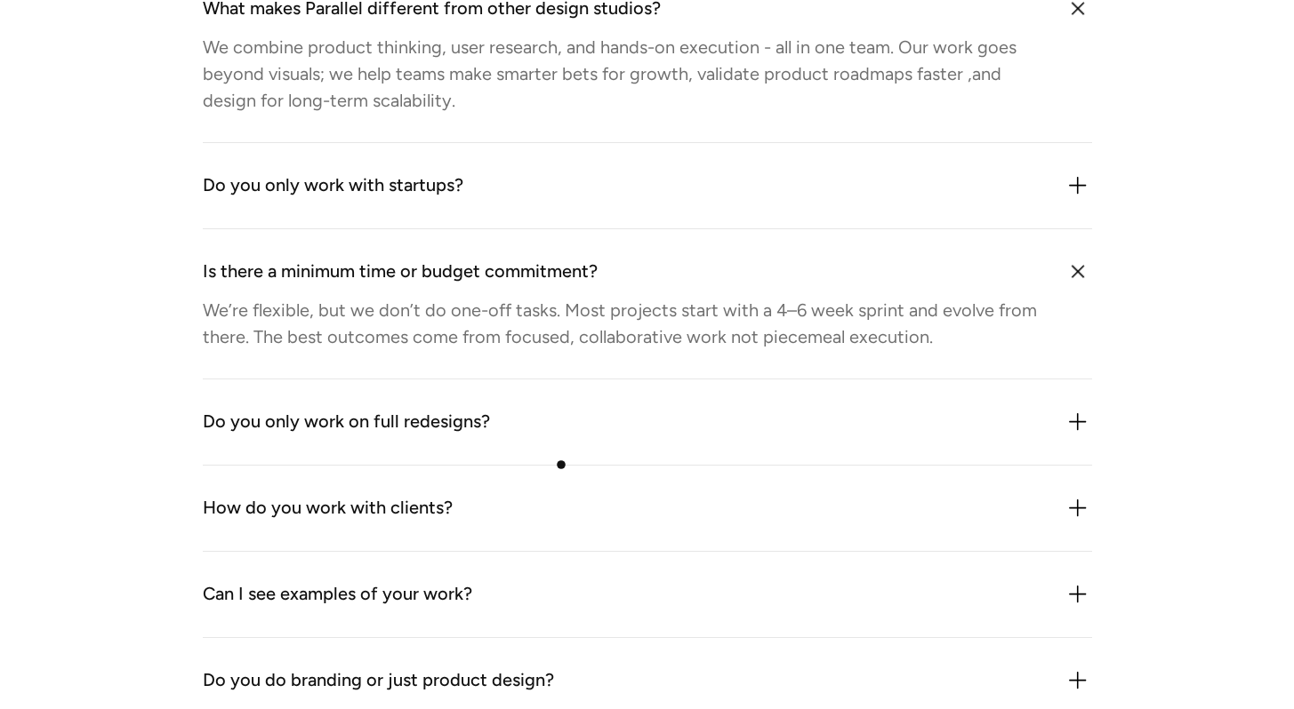
scroll to position [5036, 0]
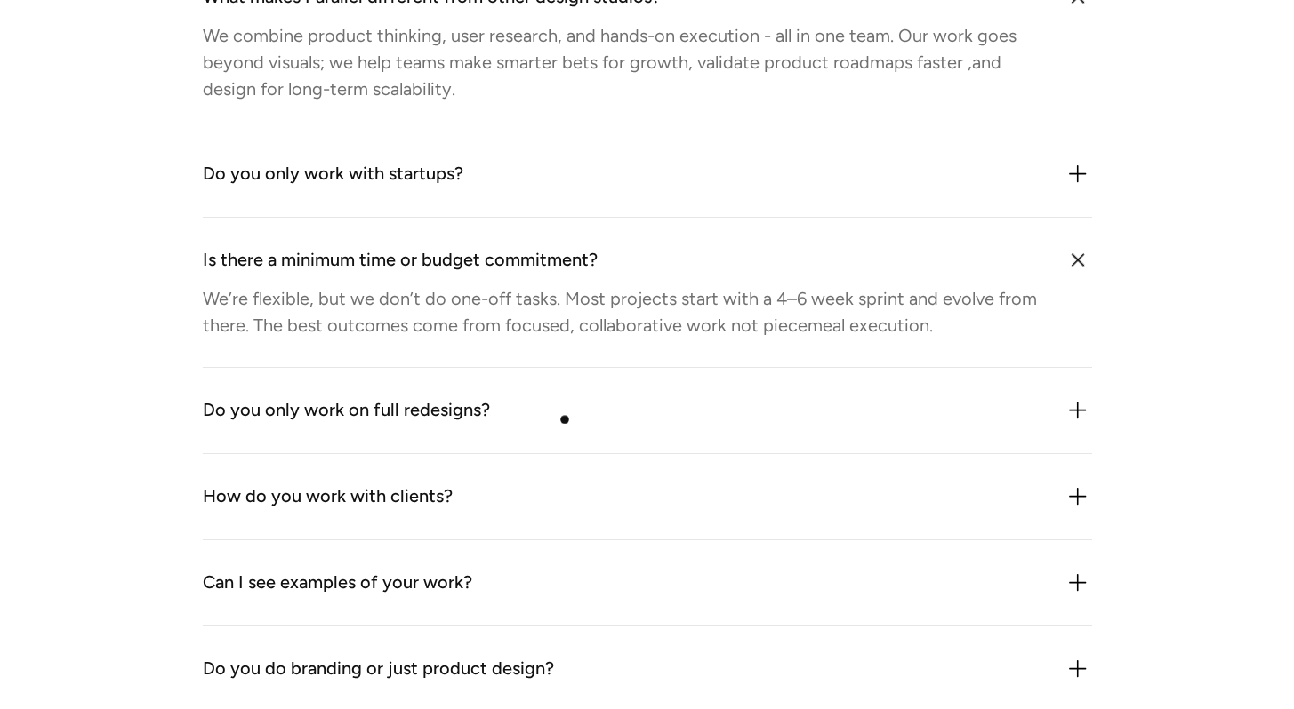
click at [565, 419] on div "Do you only work on full redesigns?" at bounding box center [647, 411] width 889 height 28
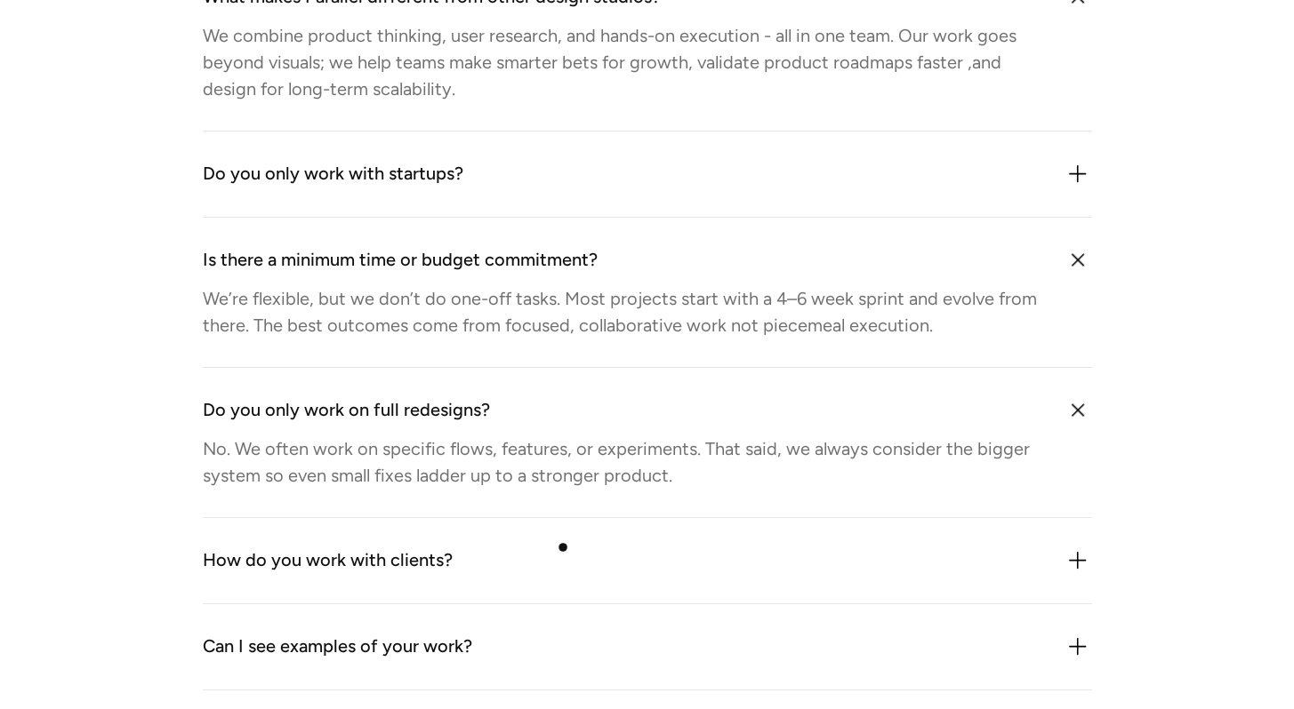
click at [563, 548] on div "How do you work with clients? We plug in like an extension of your team. That c…" at bounding box center [647, 561] width 889 height 86
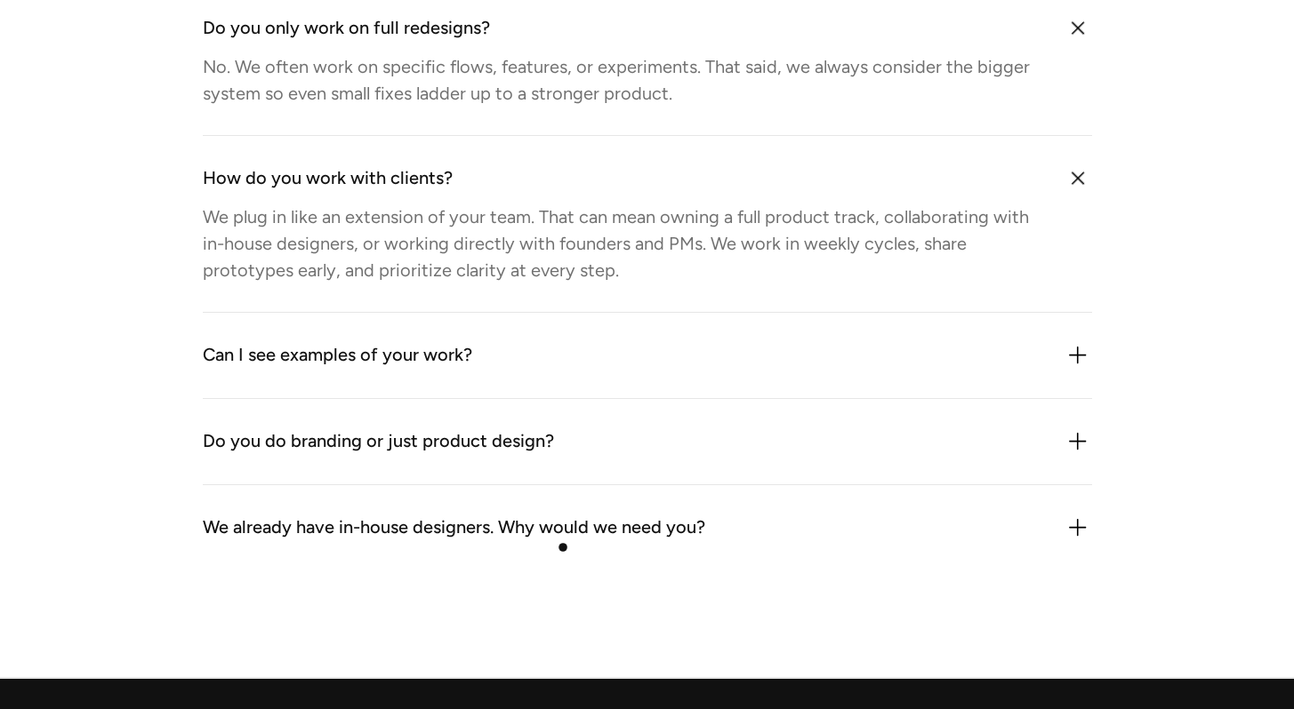
scroll to position [5420, 0]
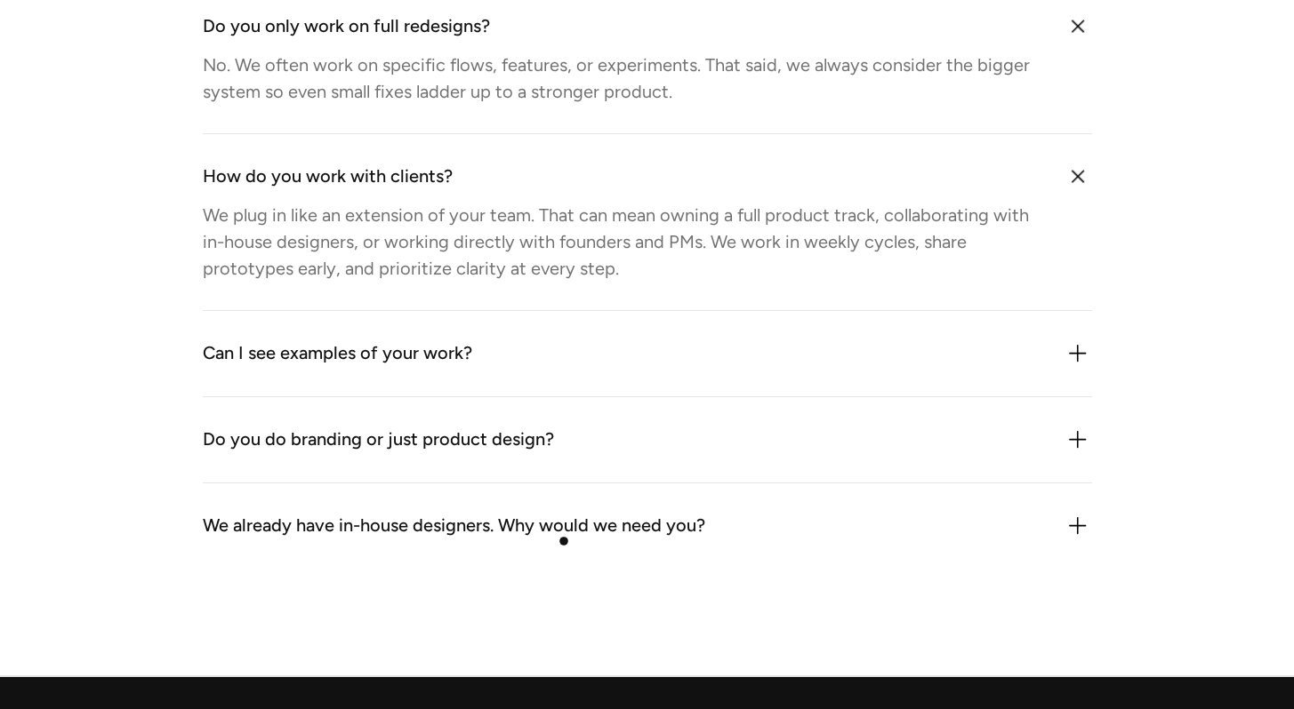
click at [564, 541] on div "We already have in-house designers. Why would we need you?" at bounding box center [454, 526] width 502 height 28
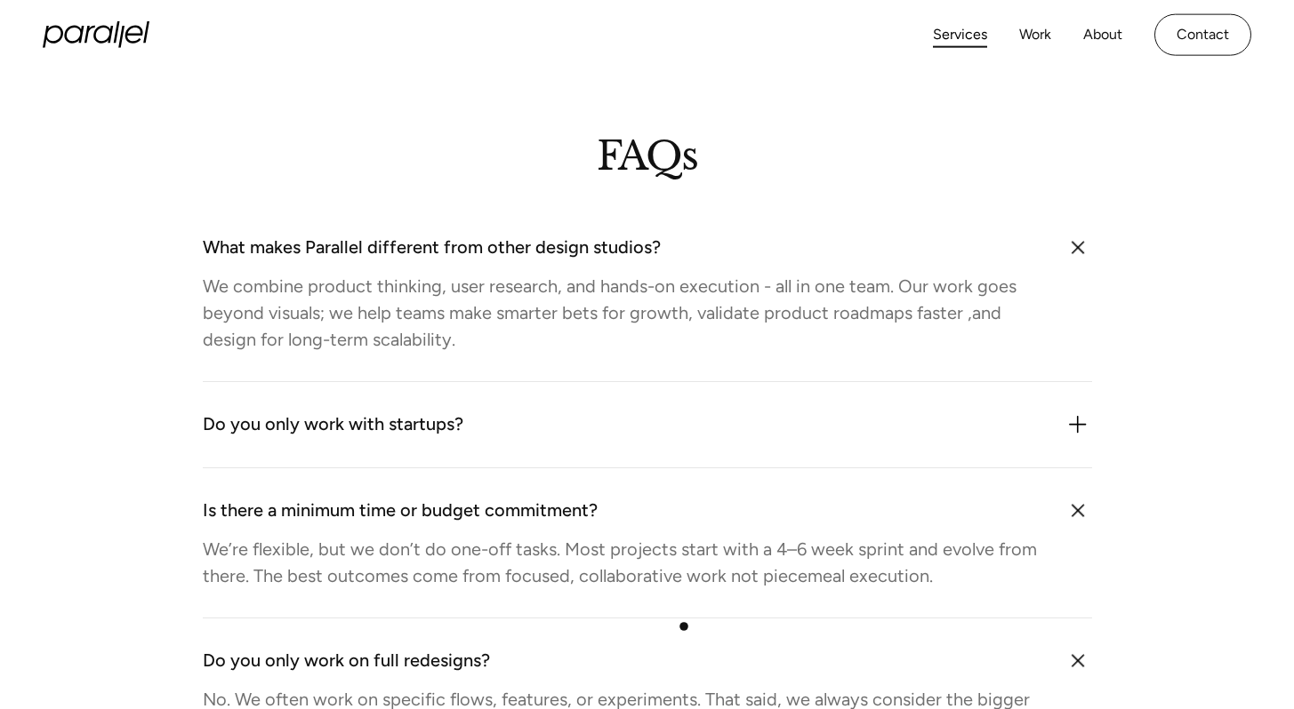
scroll to position [4784, 0]
